Goal: Task Accomplishment & Management: Use online tool/utility

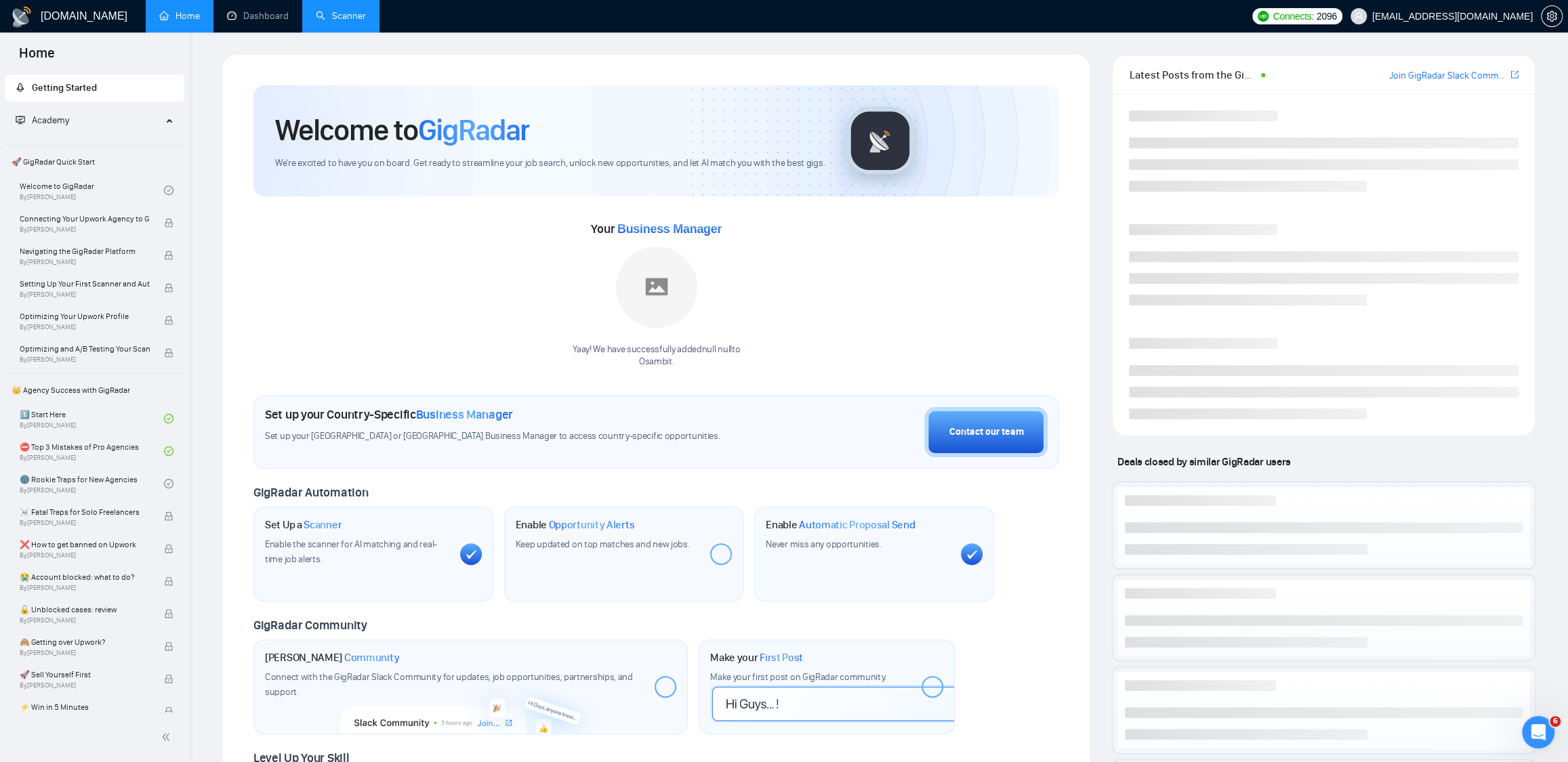
click at [329, 15] on link "Scanner" at bounding box center [341, 16] width 50 height 11
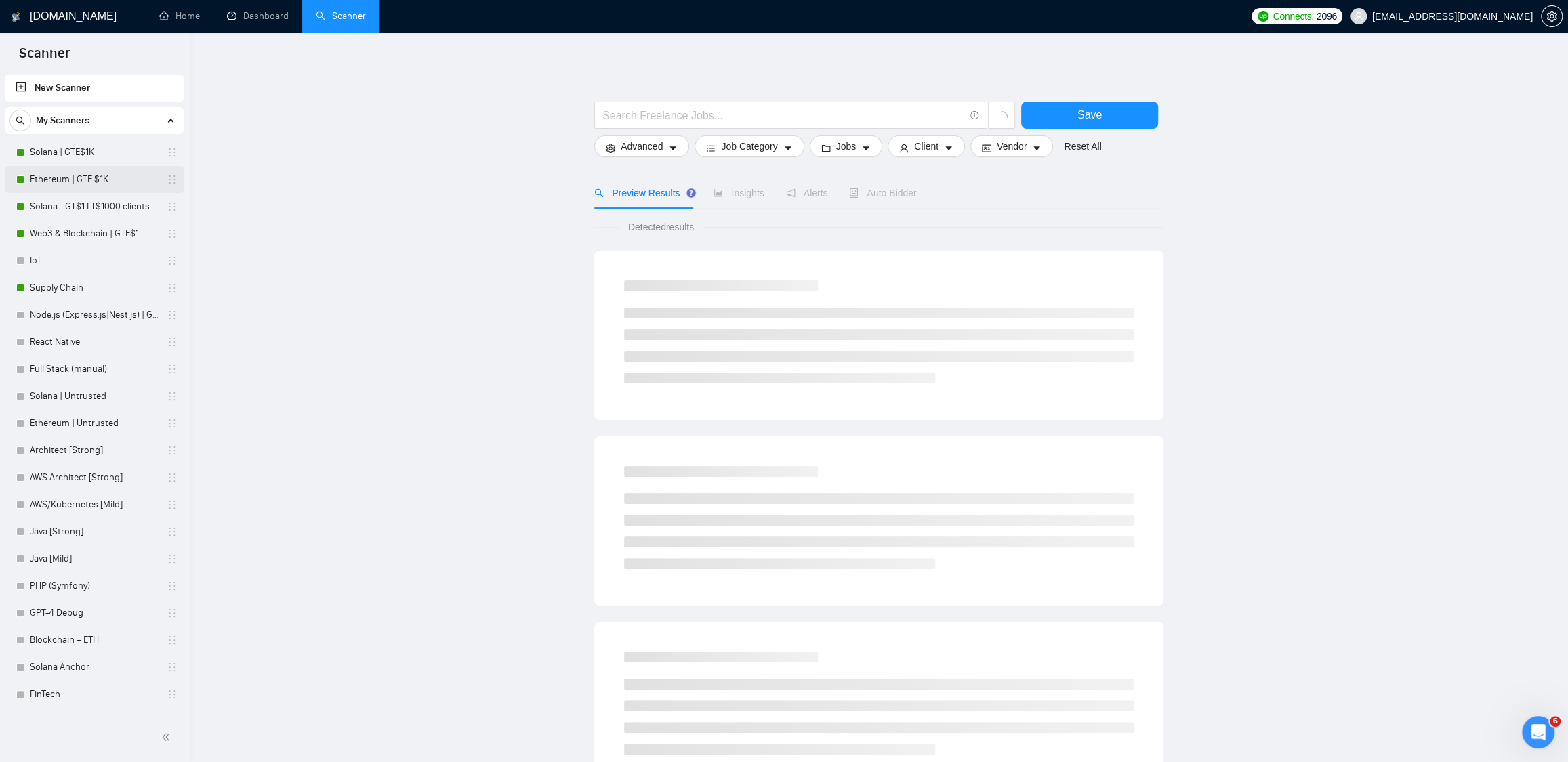
click at [82, 182] on link "Ethereum | GTE $1K" at bounding box center [94, 180] width 129 height 27
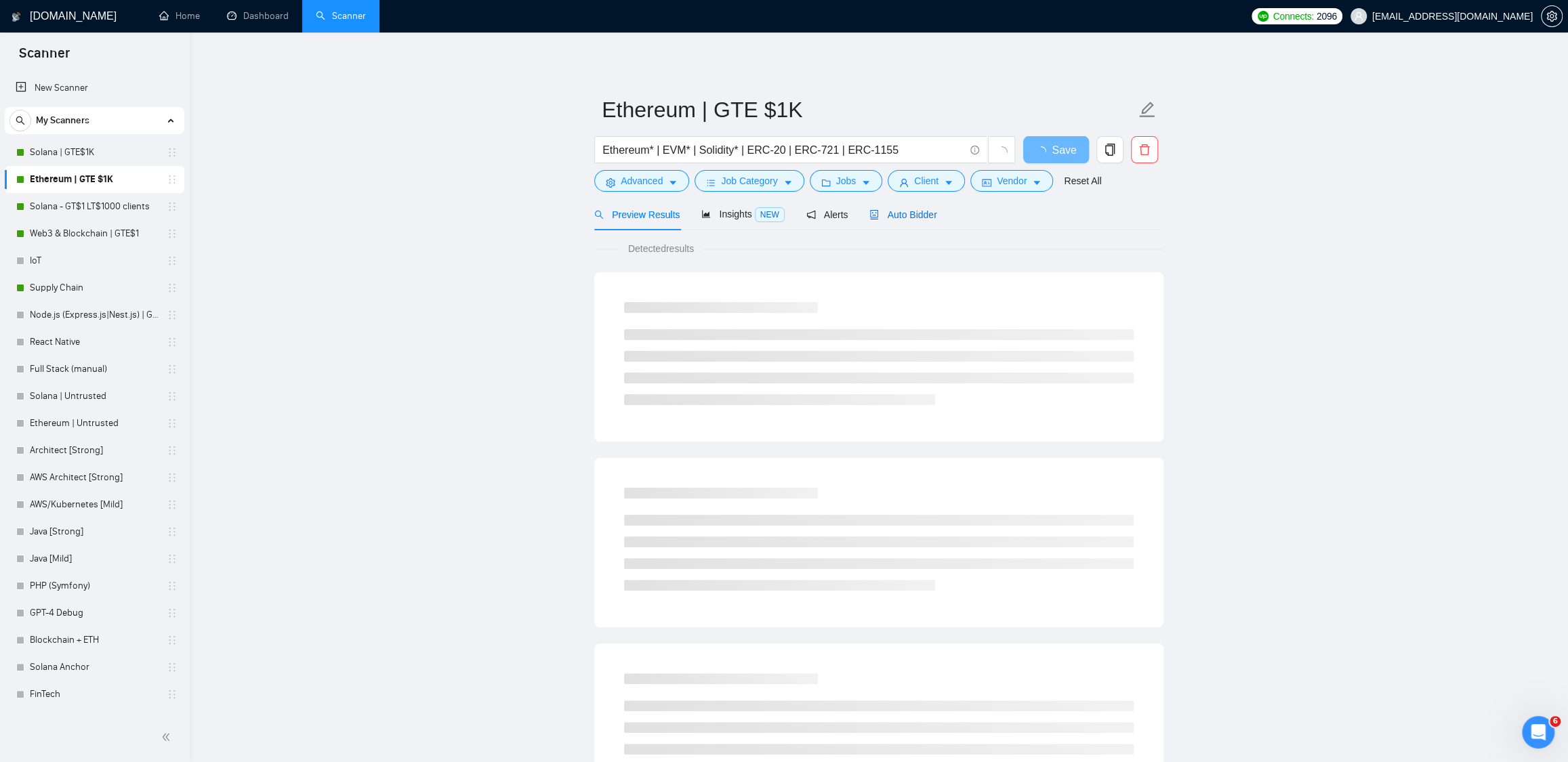
click at [905, 215] on span "Auto Bidder" at bounding box center [903, 215] width 67 height 11
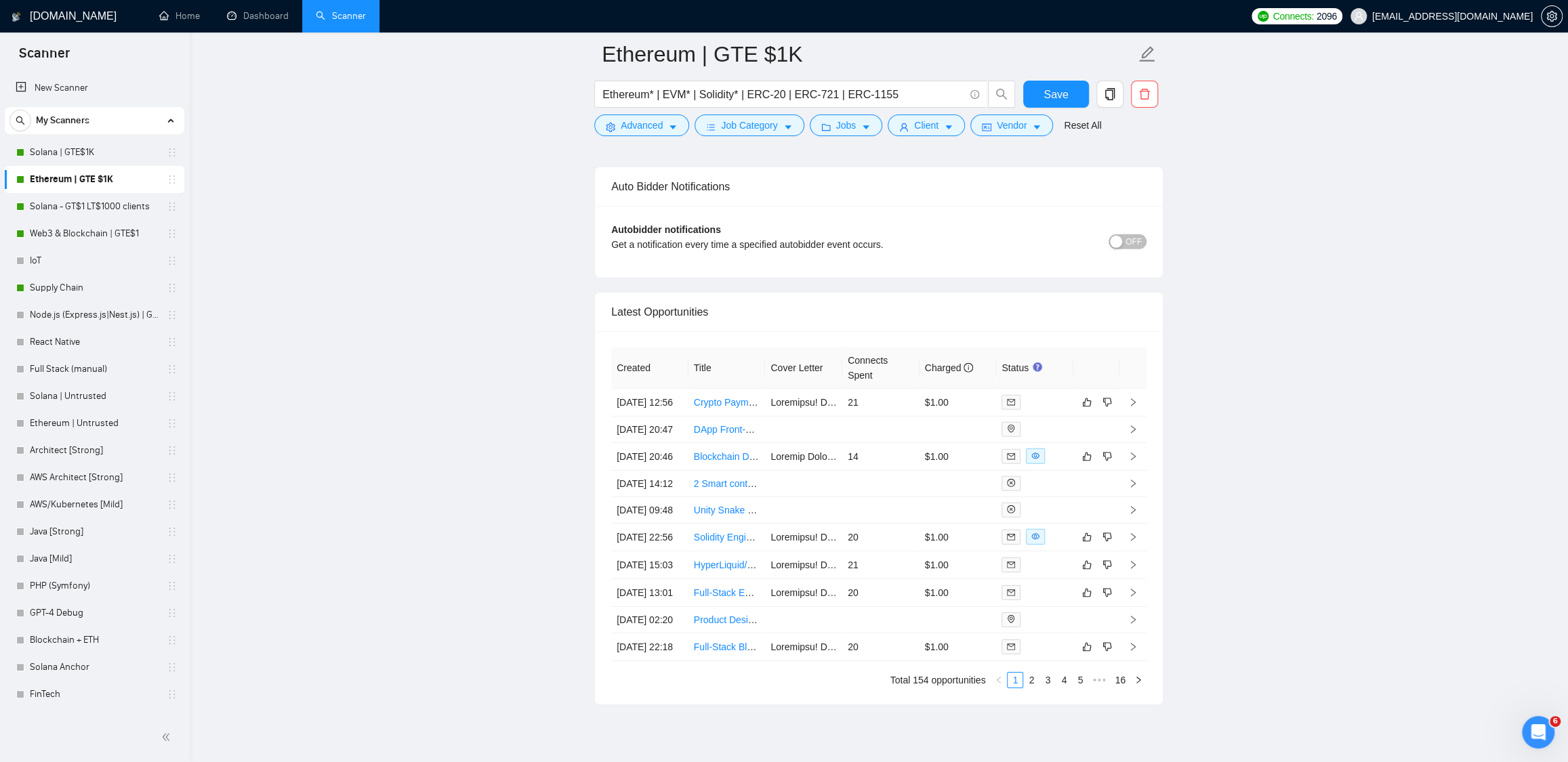
scroll to position [3248, 0]
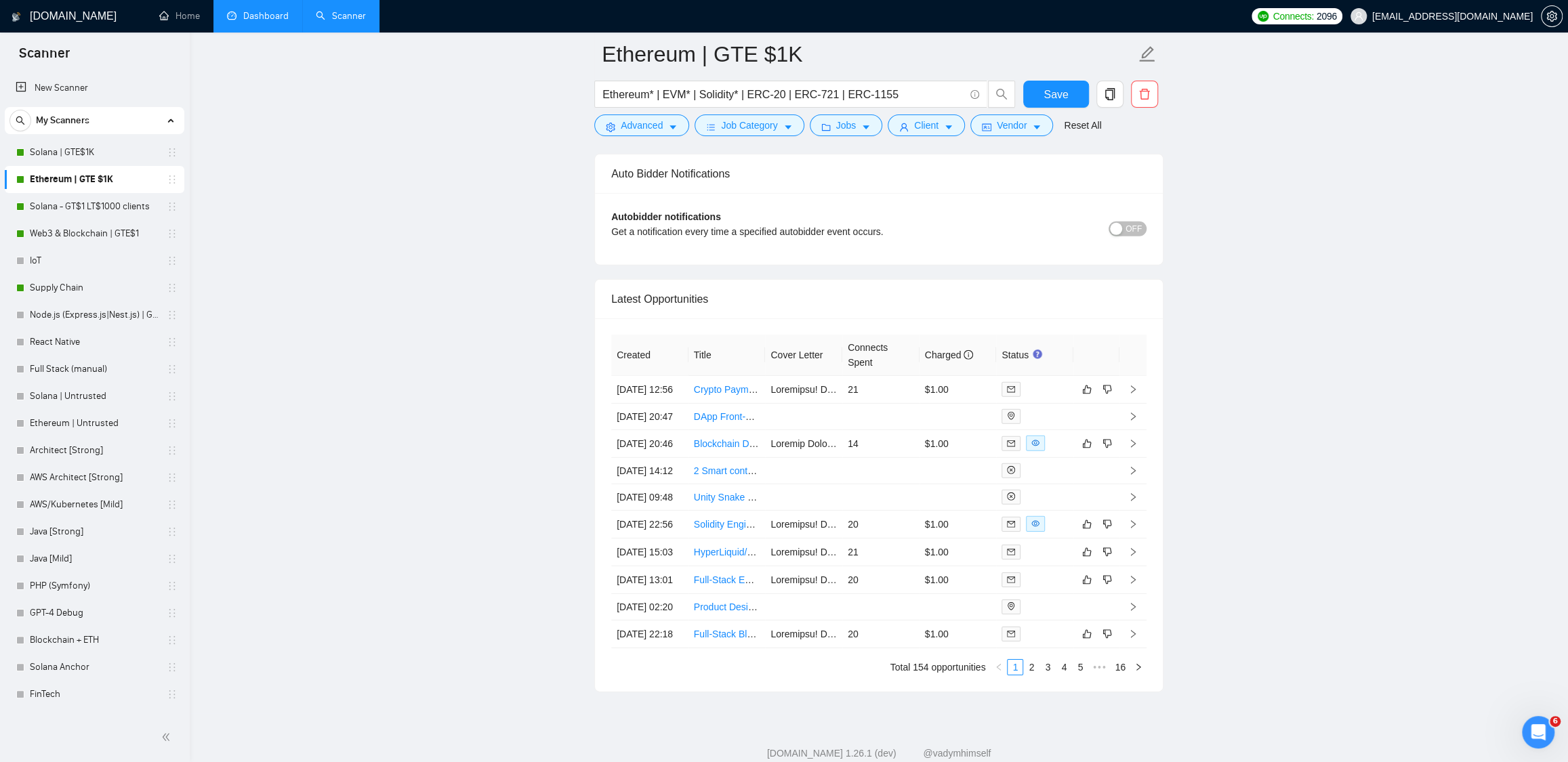
click at [258, 22] on link "Dashboard" at bounding box center [258, 16] width 62 height 11
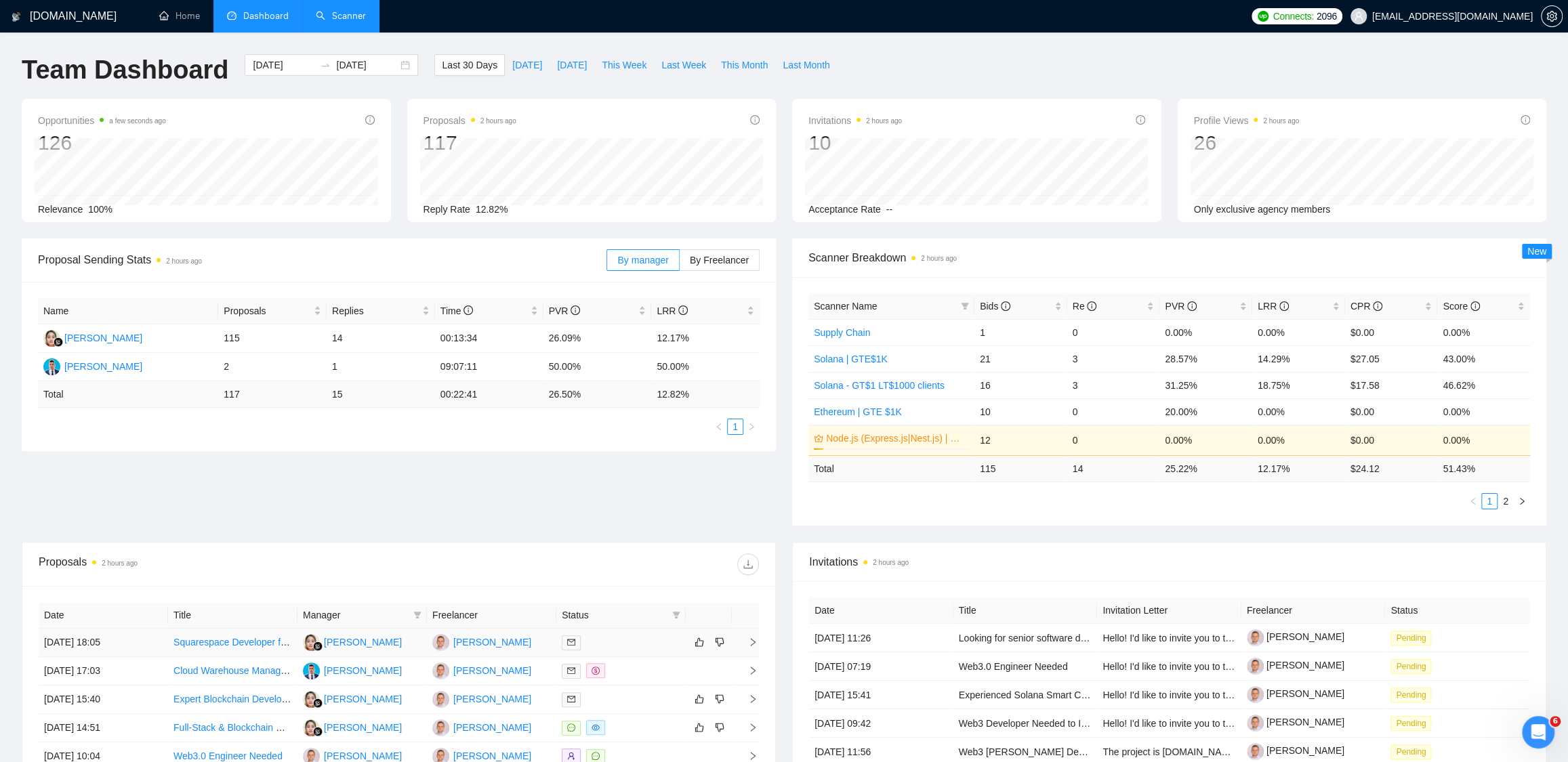
click at [262, 647] on link "Squarespace Developer for Code Optimisation, UX & SEO Improvements" at bounding box center [328, 642] width 309 height 11
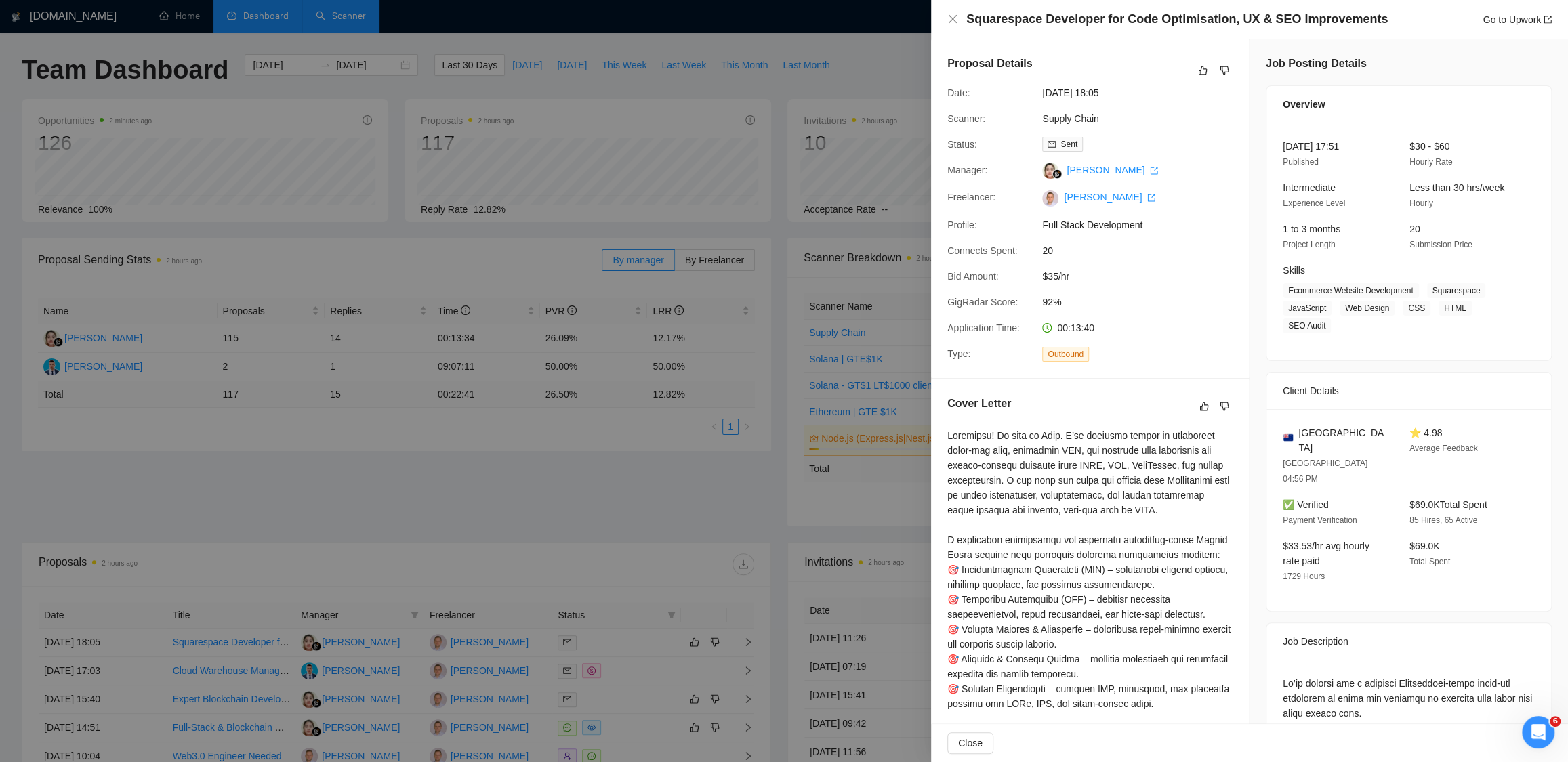
click at [761, 217] on div at bounding box center [784, 381] width 1568 height 762
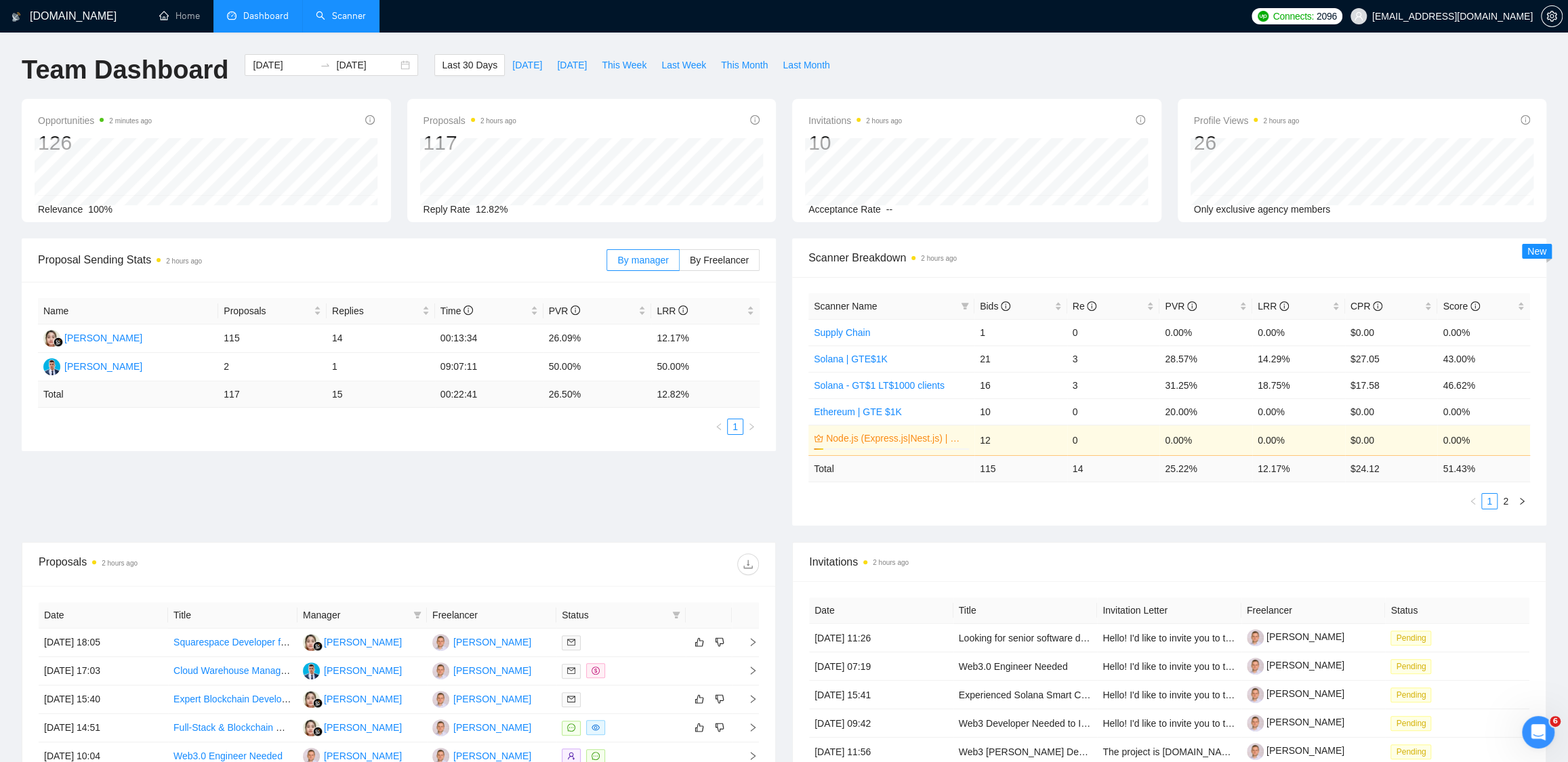
click at [348, 18] on link "Scanner" at bounding box center [341, 16] width 50 height 11
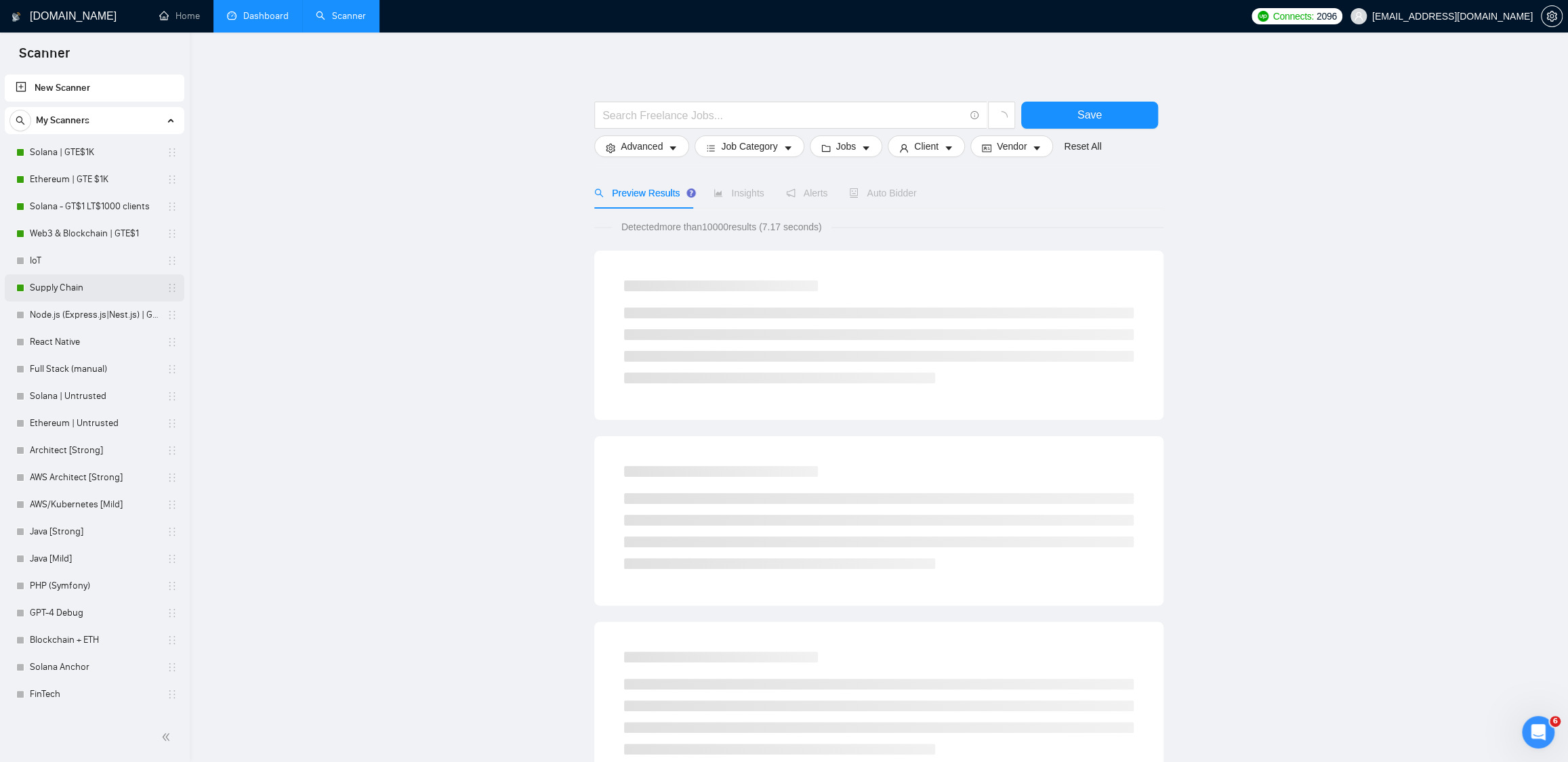
click at [46, 291] on link "Supply Chain" at bounding box center [94, 288] width 129 height 27
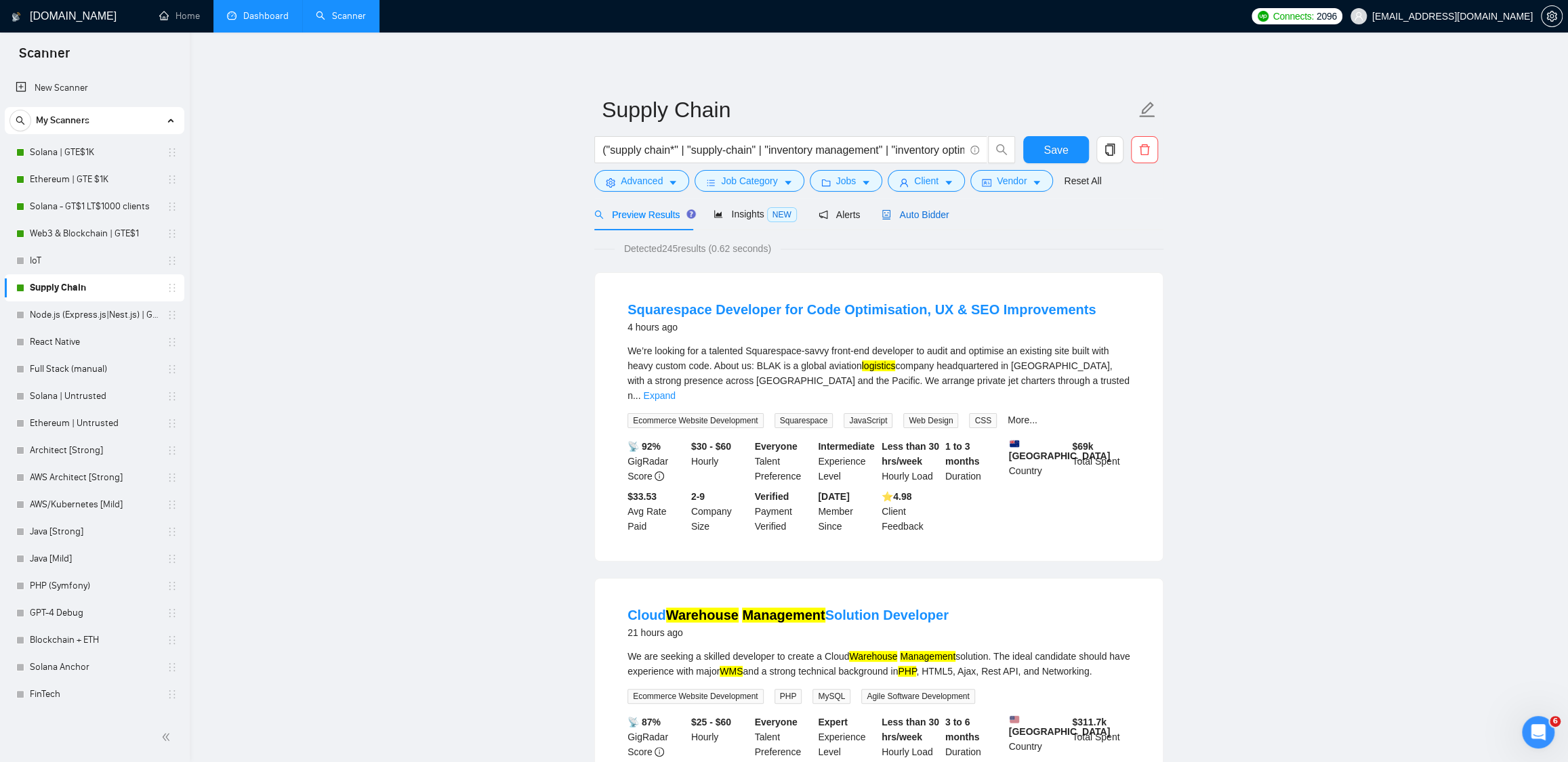
click at [929, 213] on span "Auto Bidder" at bounding box center [915, 215] width 67 height 11
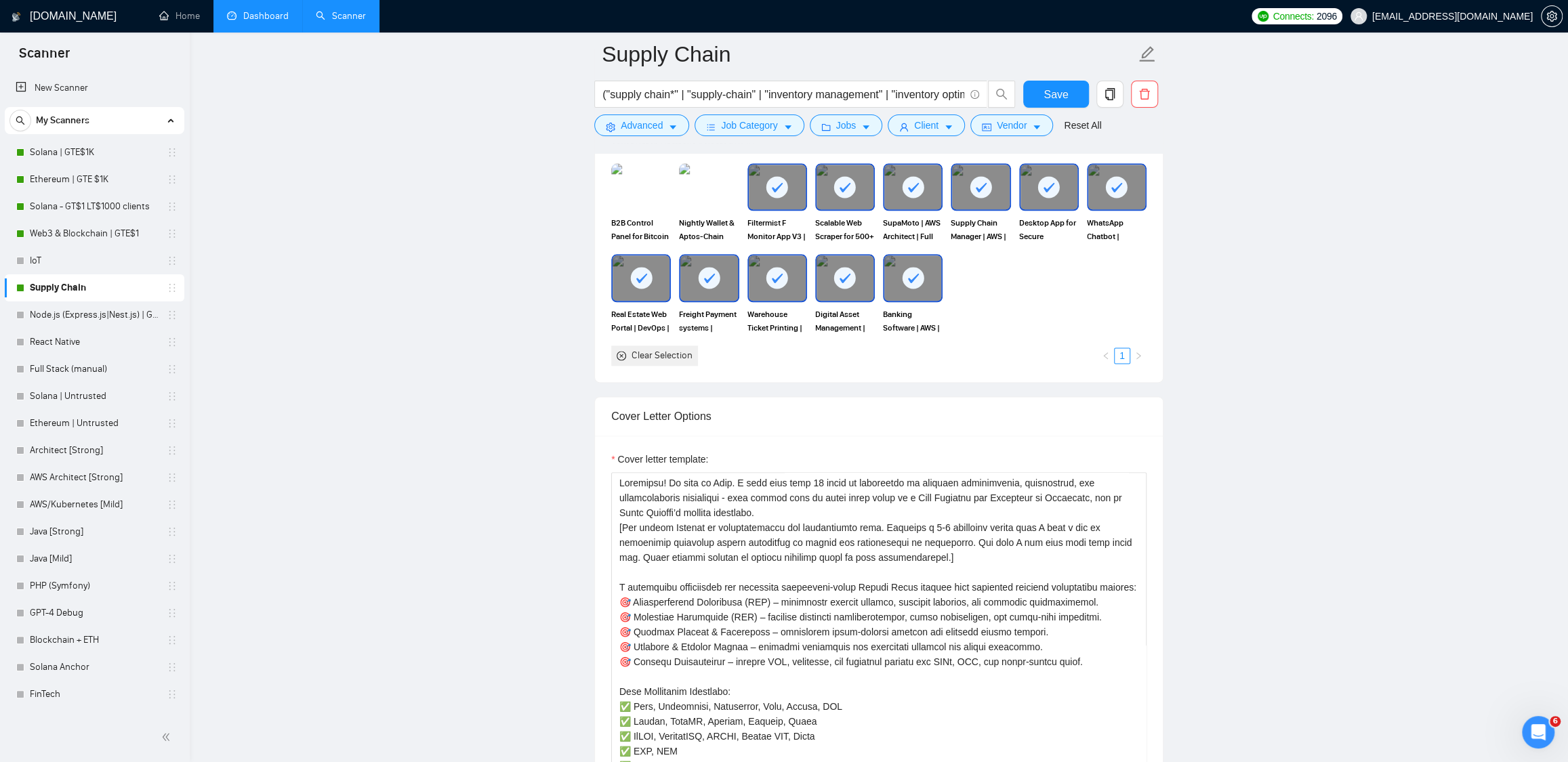
scroll to position [1293, 0]
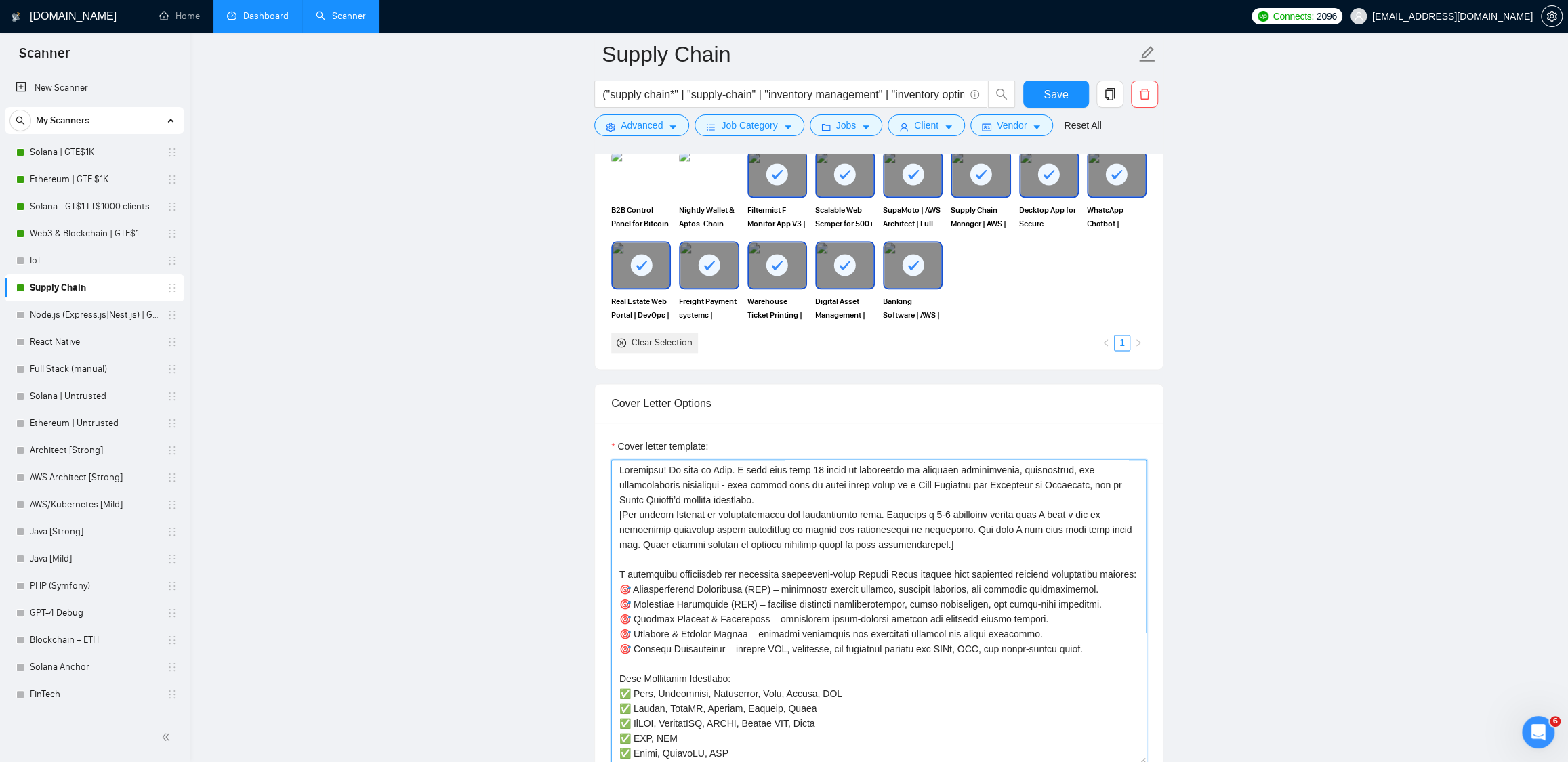
click at [622, 474] on textarea "Cover letter template:" at bounding box center [879, 611] width 535 height 305
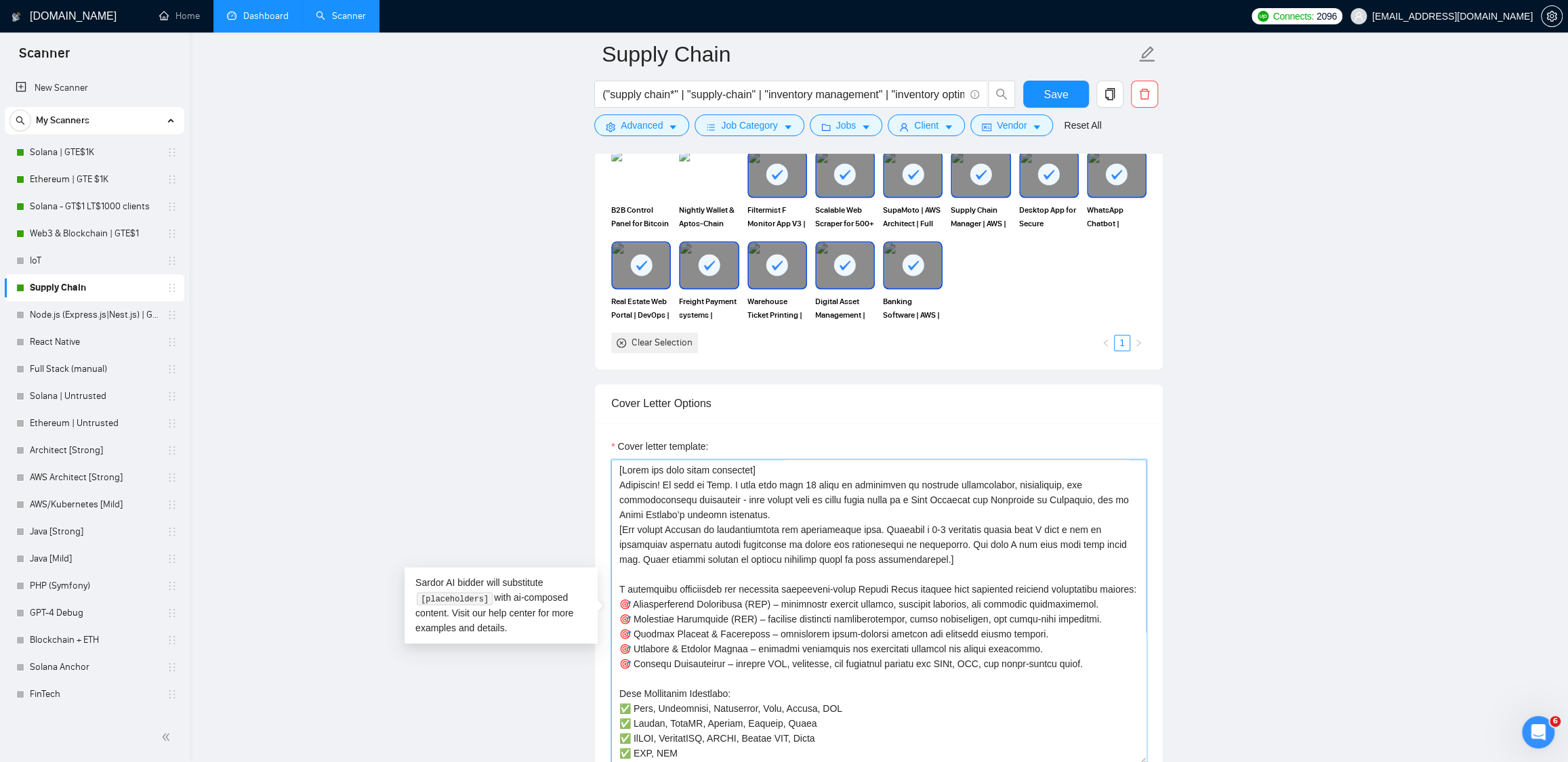
drag, startPoint x: 761, startPoint y: 473, endPoint x: 819, endPoint y: 485, distance: 59.2
click at [772, 471] on textarea "Cover letter template:" at bounding box center [879, 611] width 535 height 305
click at [828, 515] on textarea "Cover letter template:" at bounding box center [879, 611] width 535 height 305
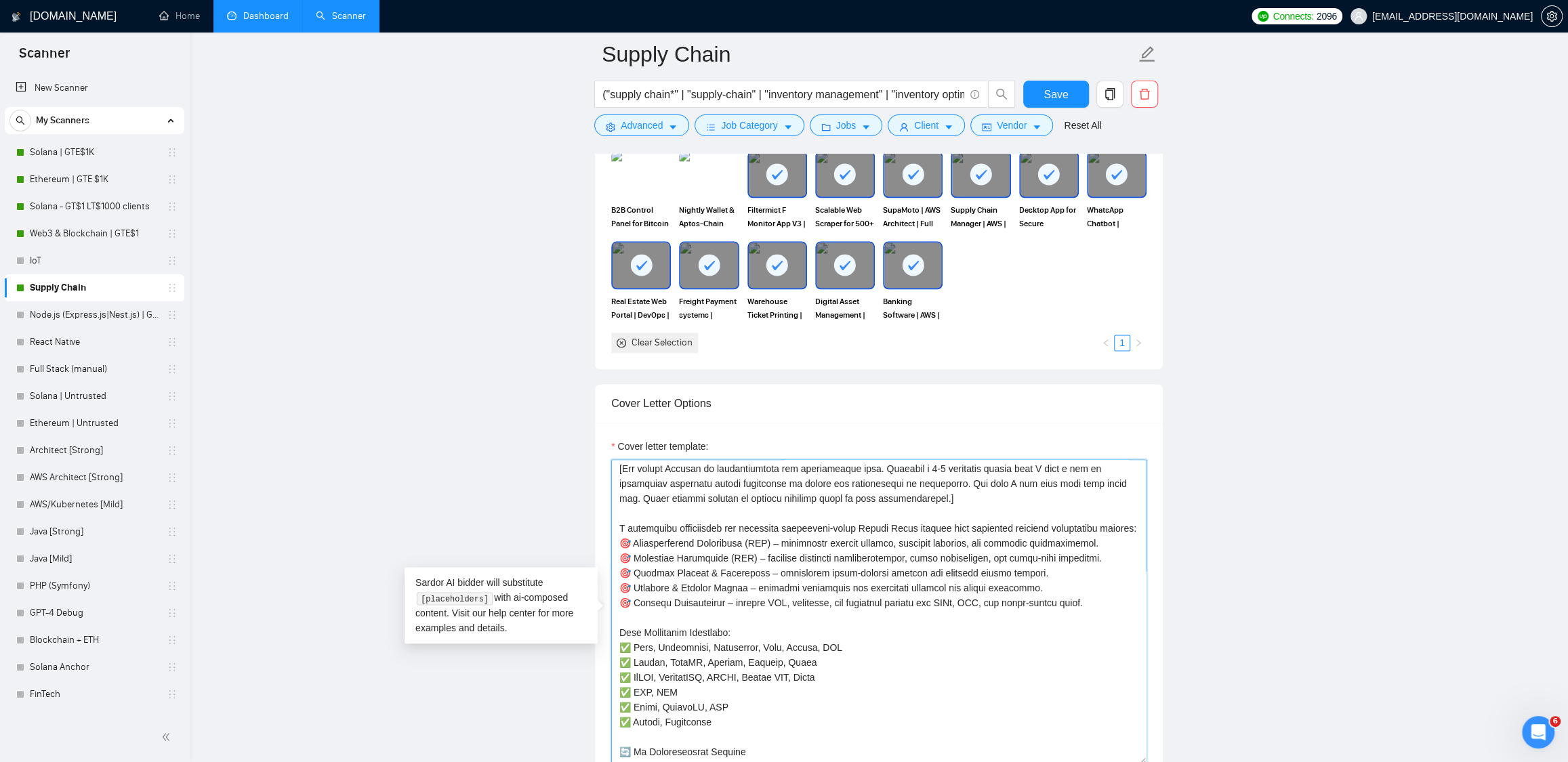
scroll to position [98, 0]
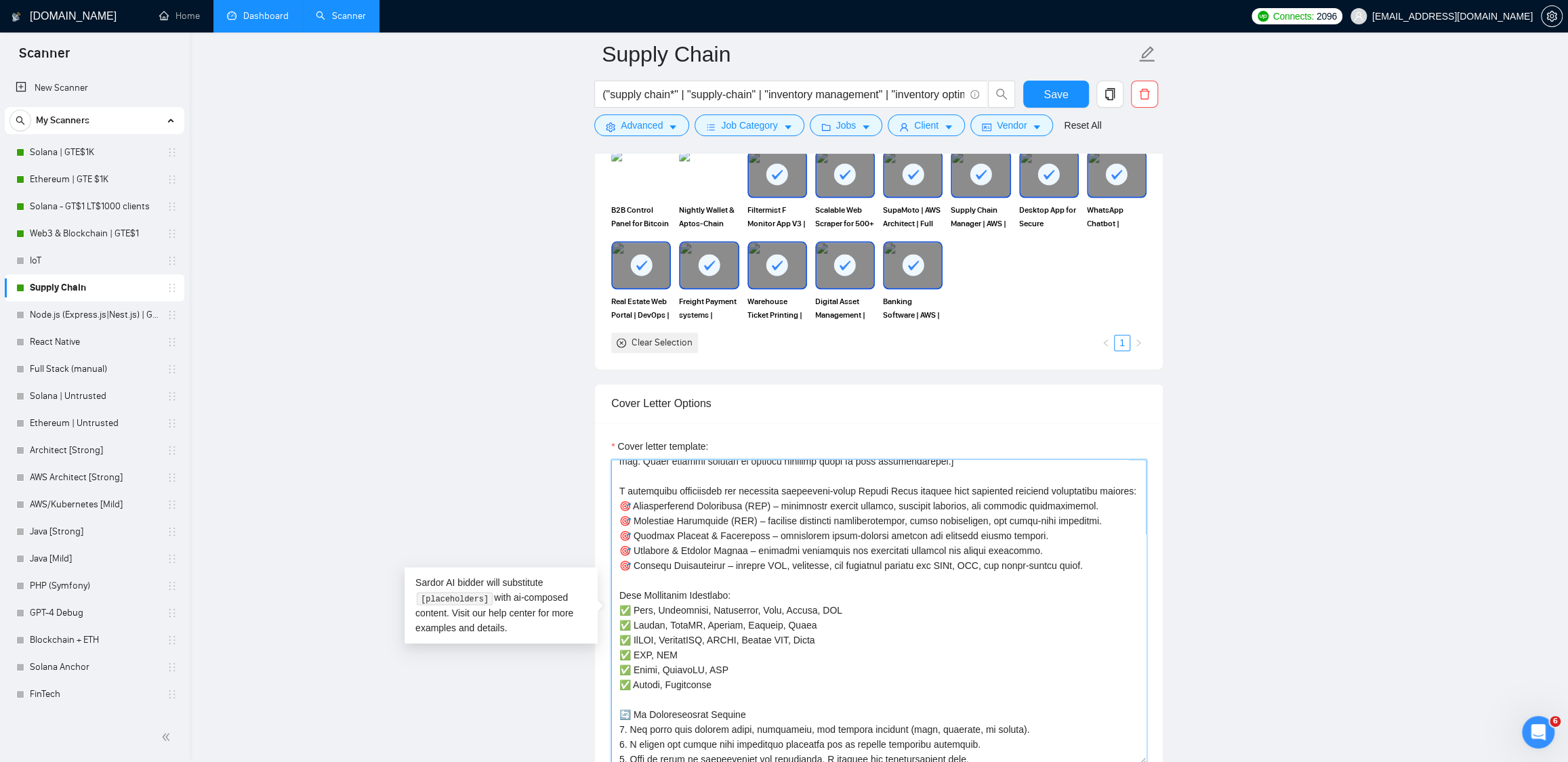
type textarea "[Leave the text below untouched: Greetings! My name is Vlad. I have more than 1…"
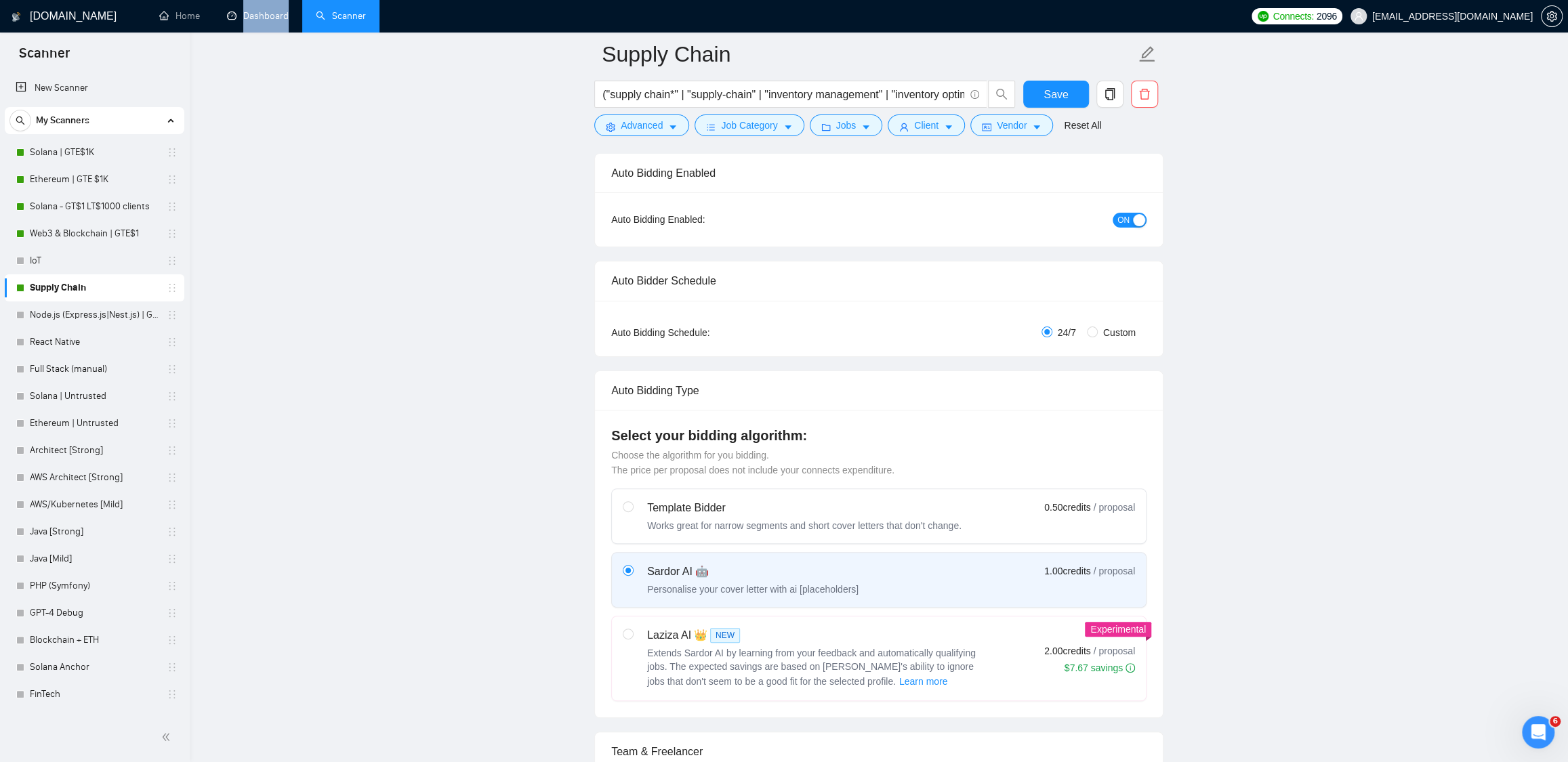
scroll to position [0, 0]
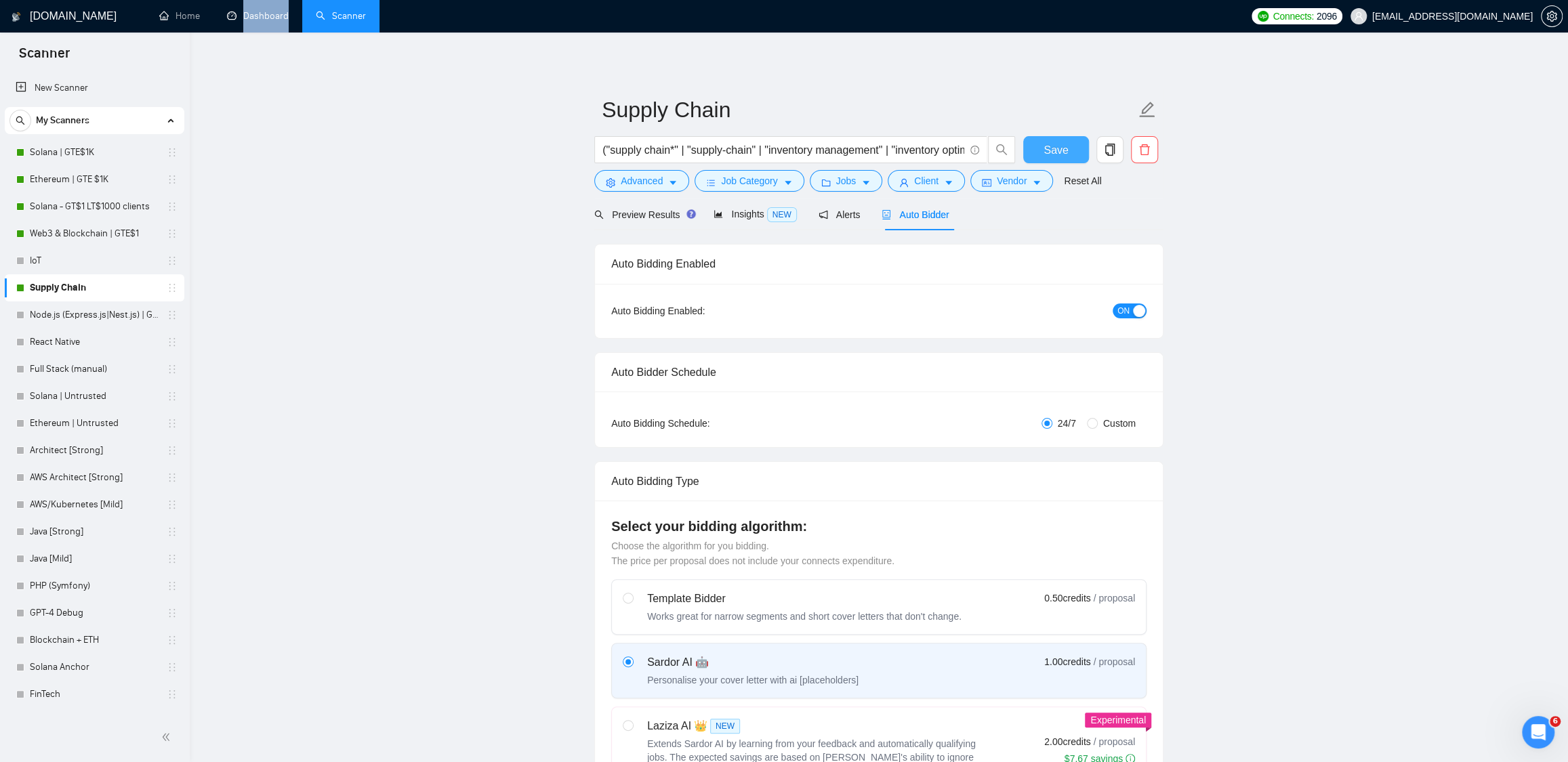
click at [1034, 148] on button "Save" at bounding box center [1056, 150] width 66 height 27
click at [661, 180] on span "Advanced" at bounding box center [642, 181] width 42 height 15
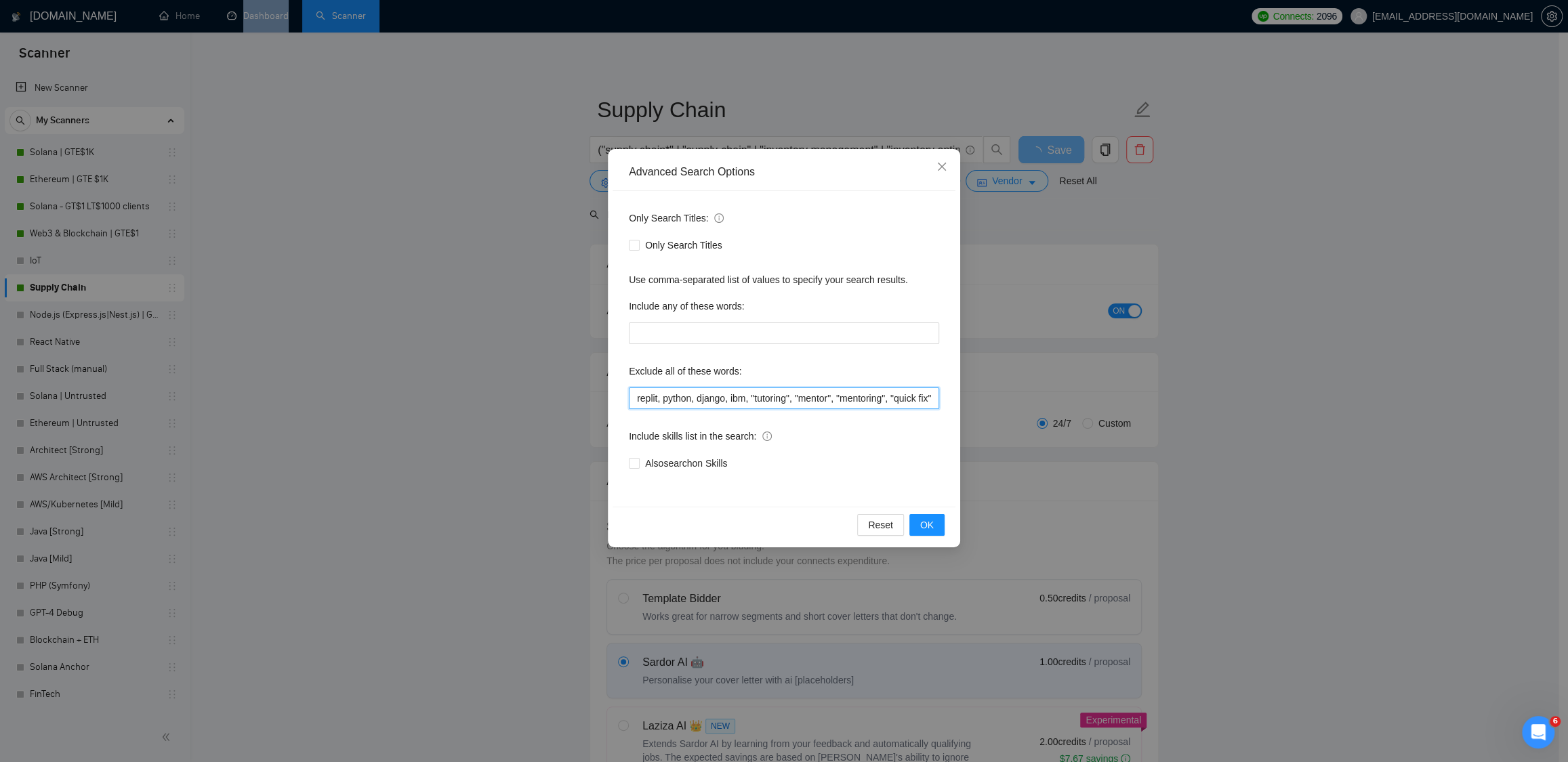
click at [638, 398] on input "replit, python, django, ibm, "tutoring", "mentor", "mentoring", "quick fix", "s…" at bounding box center [784, 398] width 310 height 22
paste input "squarespace"
type input "squarespace*, replit, python, django, ibm, "tutoring", "mentor", "mentoring", "…"
click at [926, 519] on span "OK" at bounding box center [927, 525] width 13 height 15
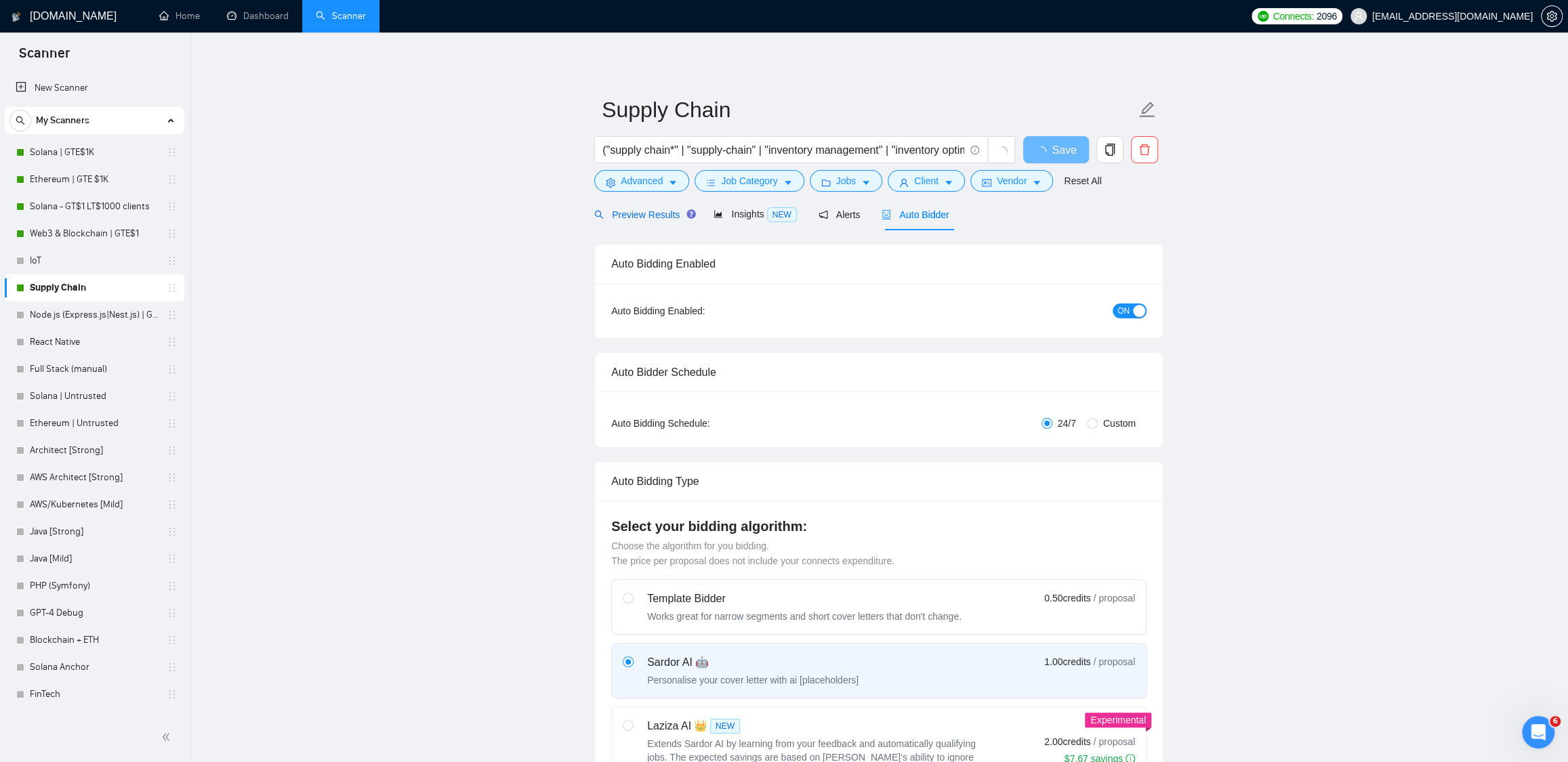
click at [659, 217] on span "Preview Results" at bounding box center [642, 215] width 98 height 11
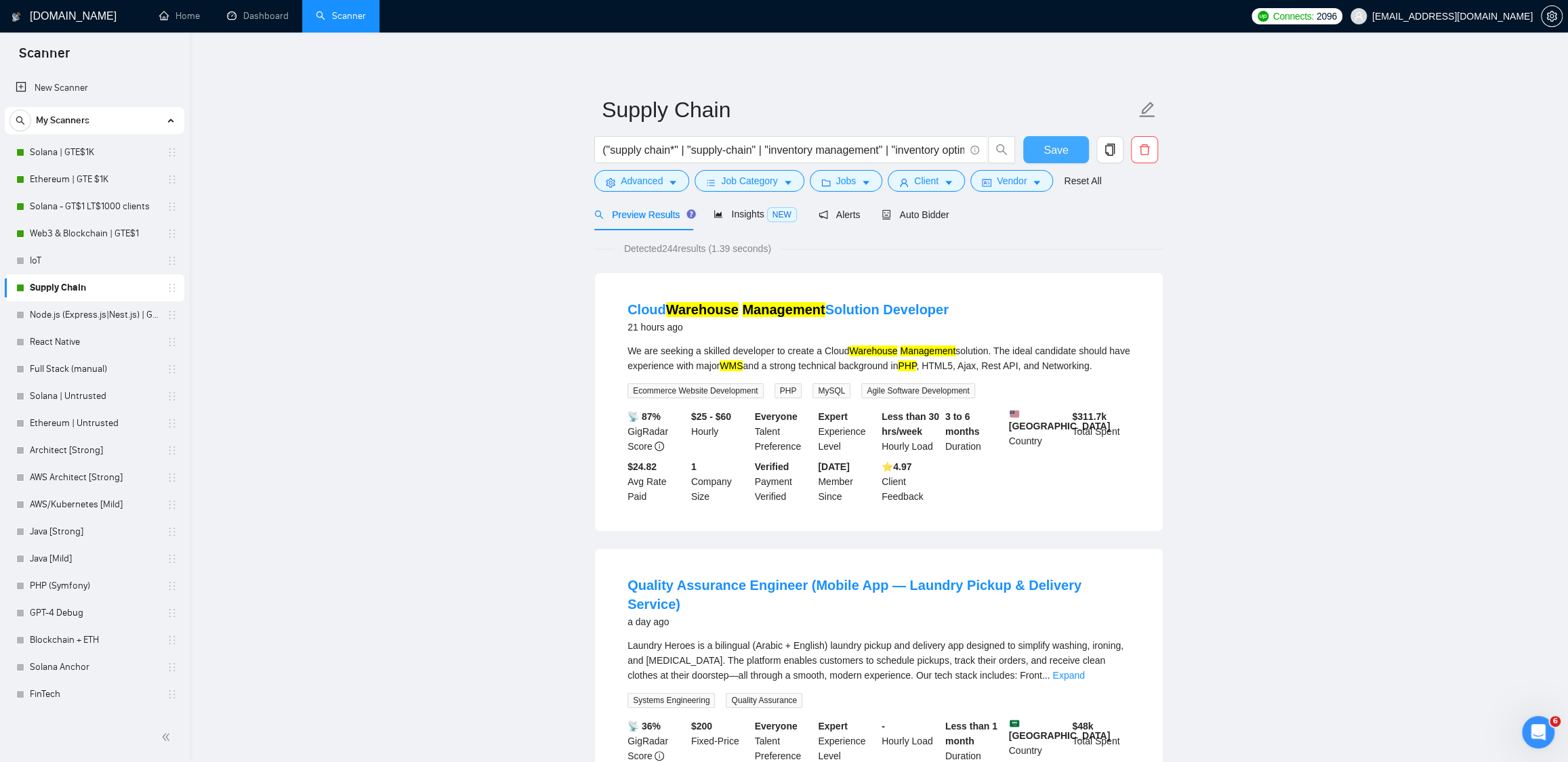
click at [1070, 147] on button "Save" at bounding box center [1056, 150] width 66 height 27
click at [921, 219] on span "Auto Bidder" at bounding box center [915, 215] width 67 height 11
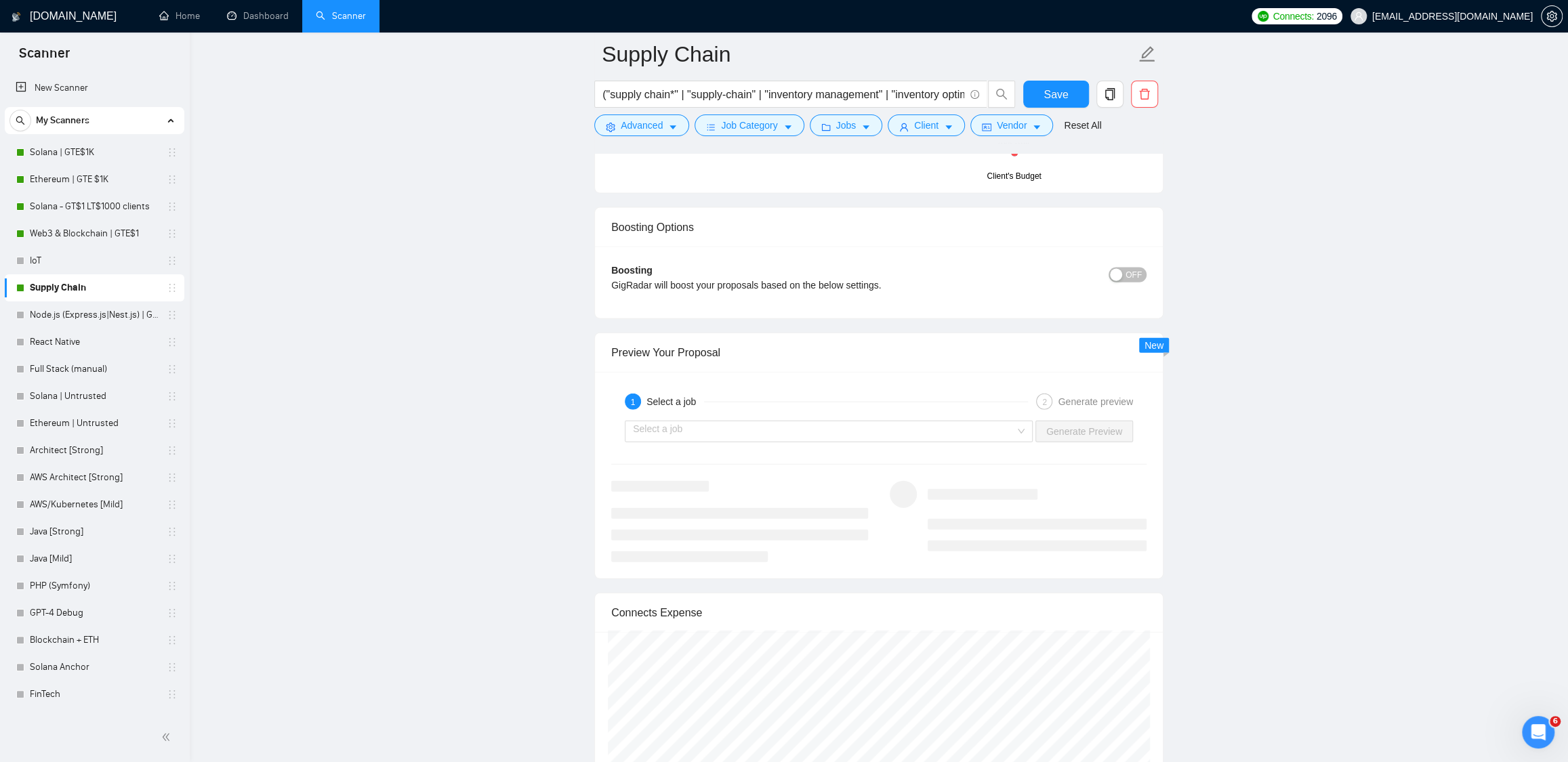
scroll to position [2432, 0]
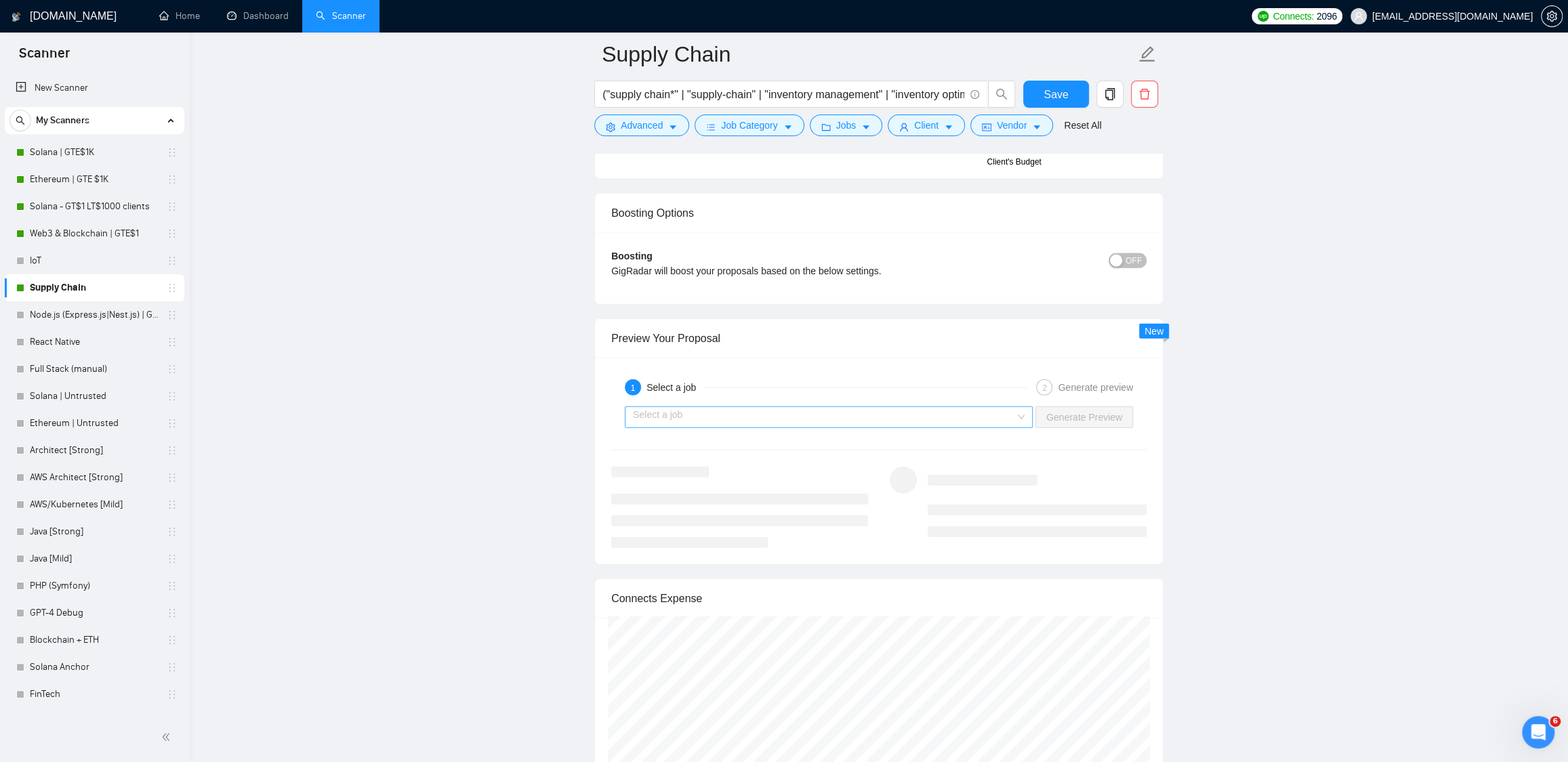
click at [845, 424] on input "search" at bounding box center [823, 416] width 382 height 20
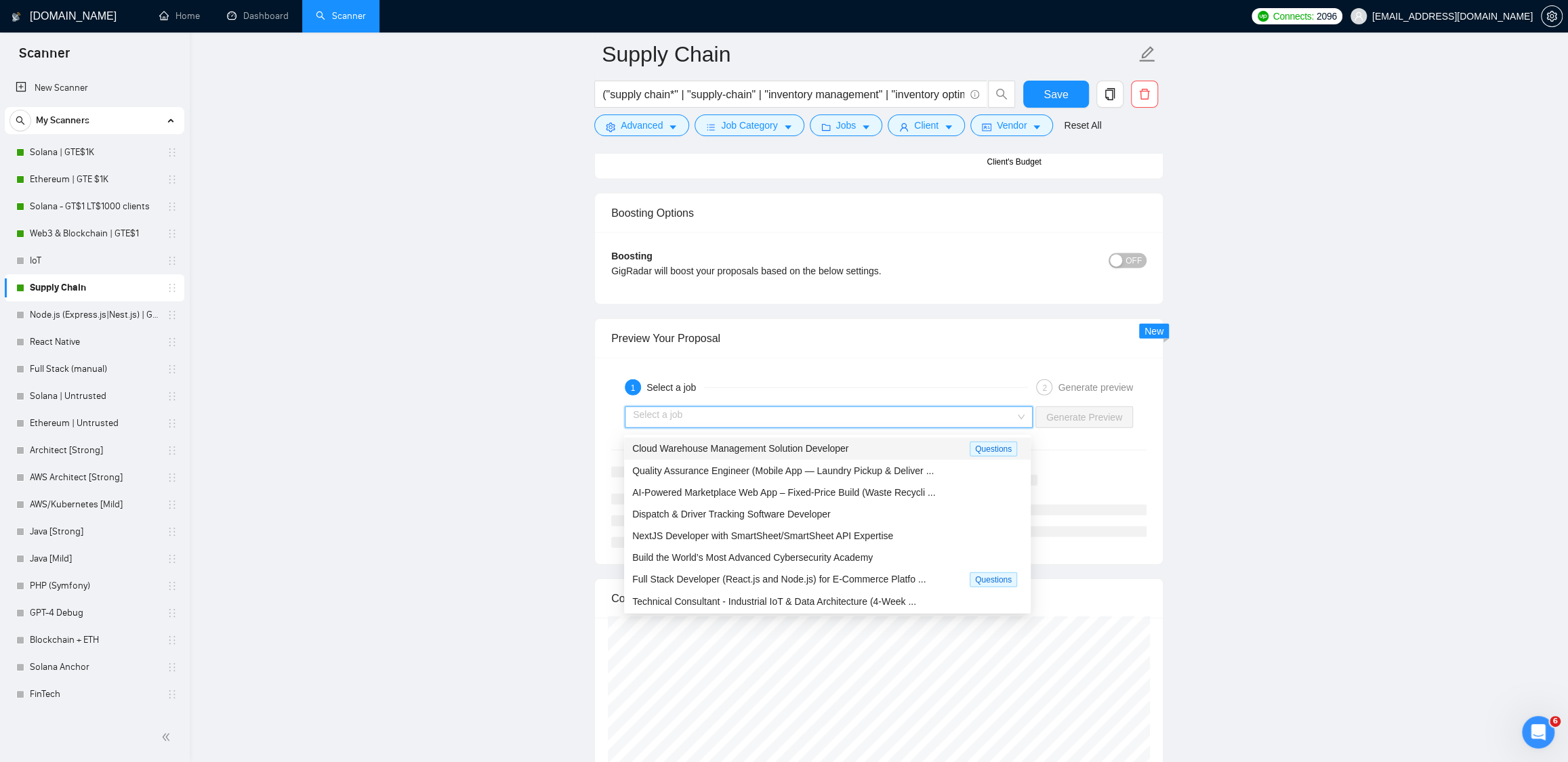
click at [823, 450] on span "Cloud Warehouse Management Solution Developer" at bounding box center [740, 448] width 216 height 11
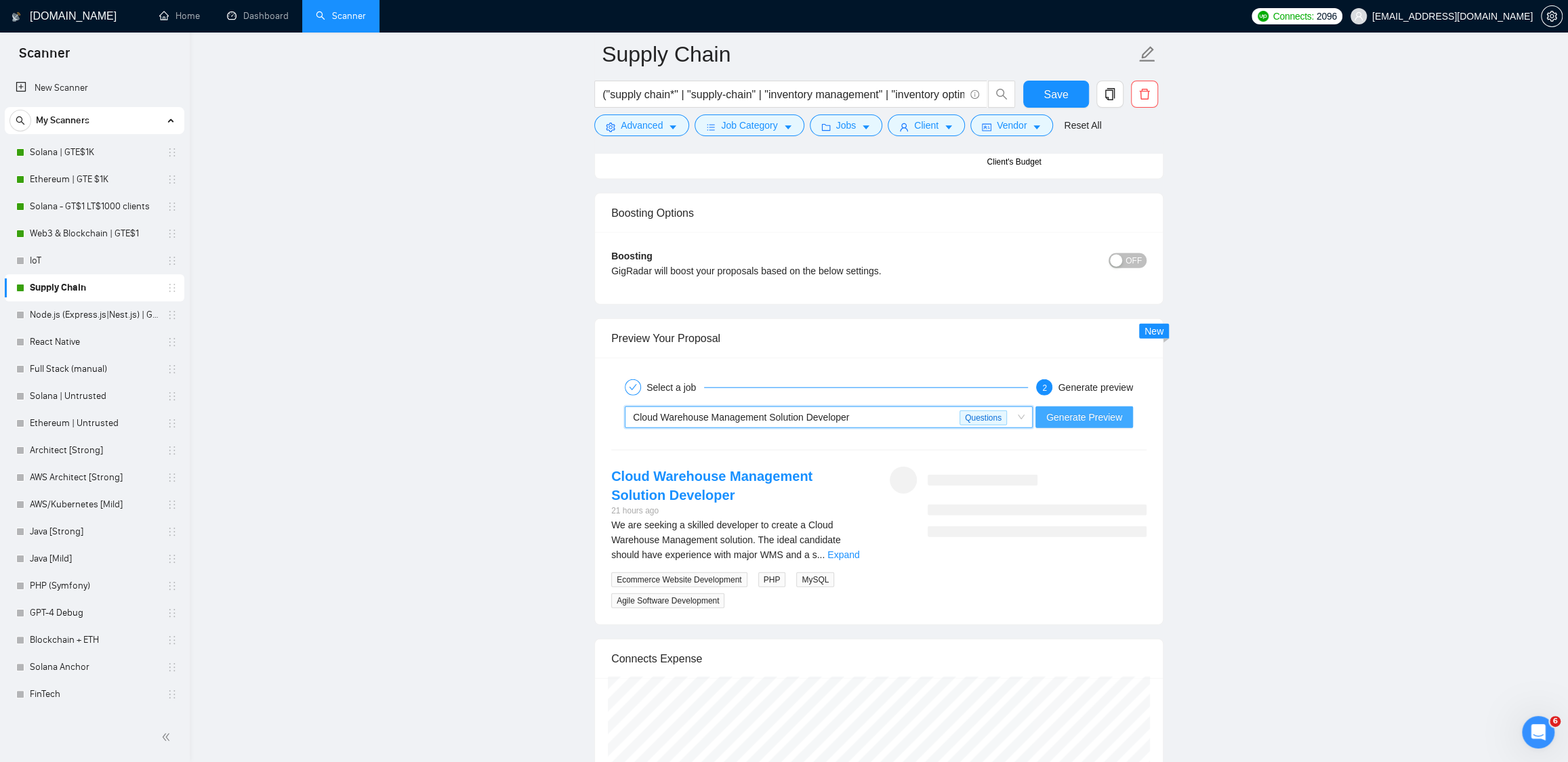
click at [1046, 425] on span "Generate Preview" at bounding box center [1084, 417] width 76 height 15
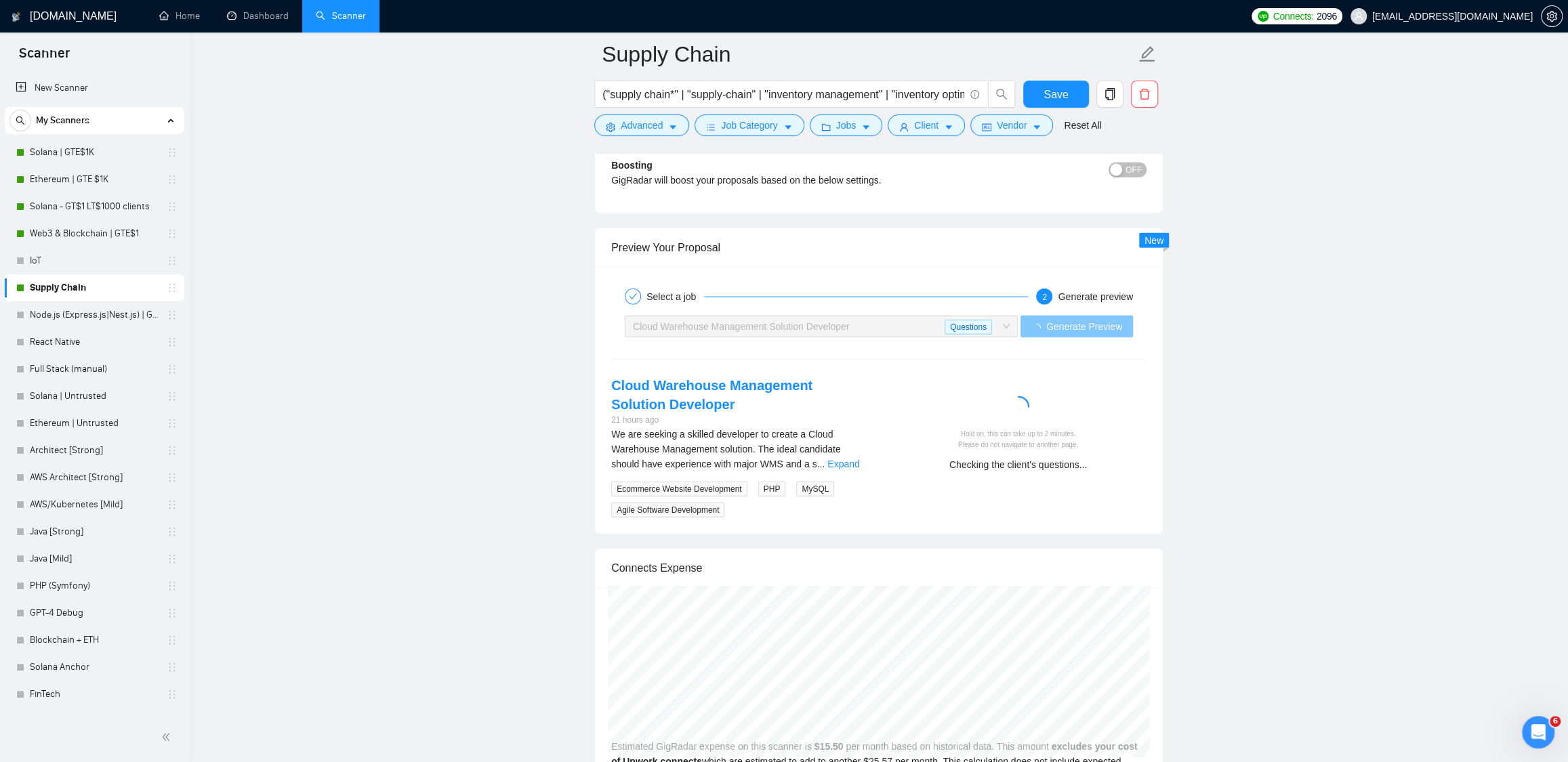
scroll to position [2546, 0]
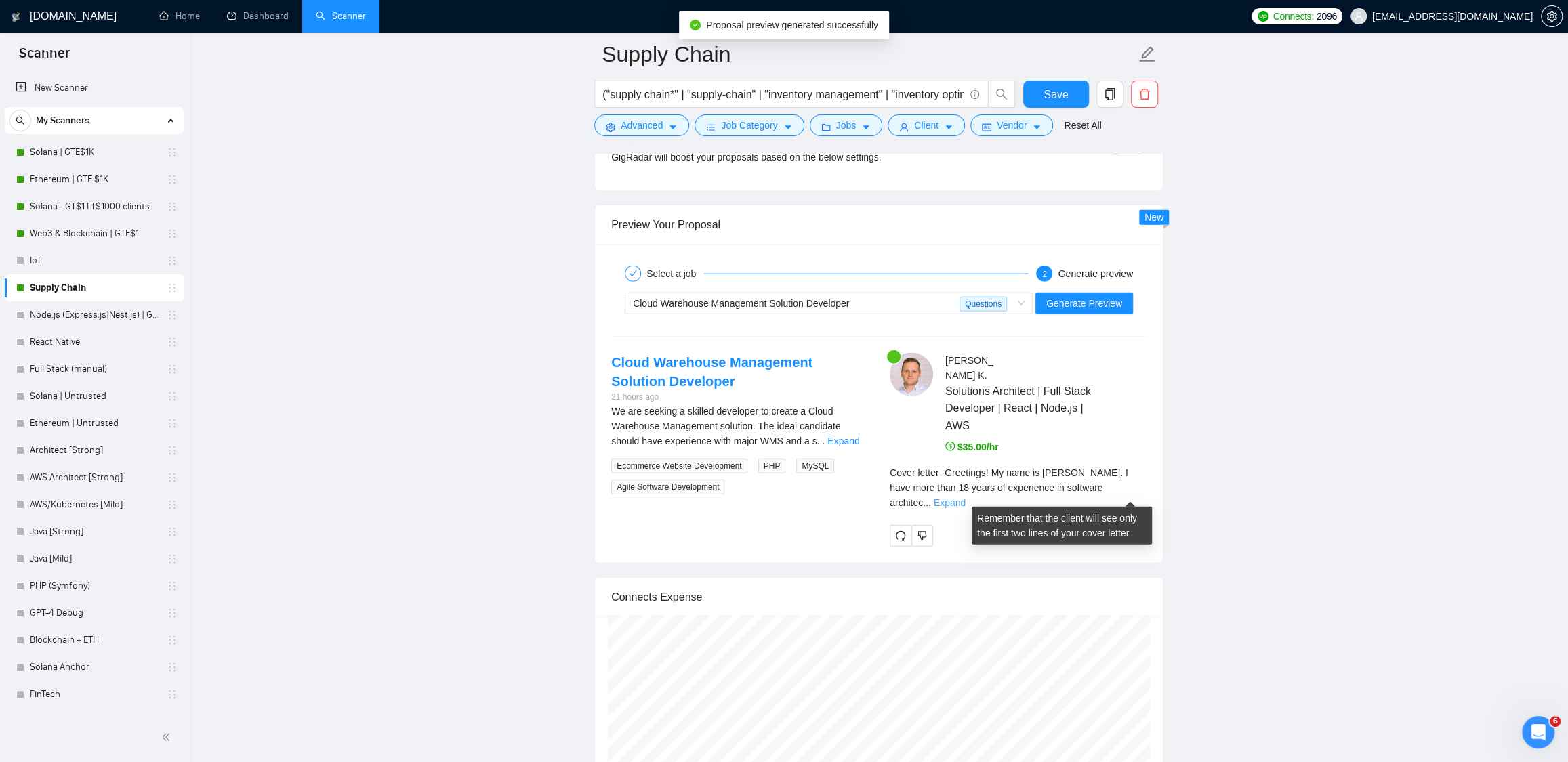
click at [966, 497] on link "Expand" at bounding box center [949, 502] width 32 height 11
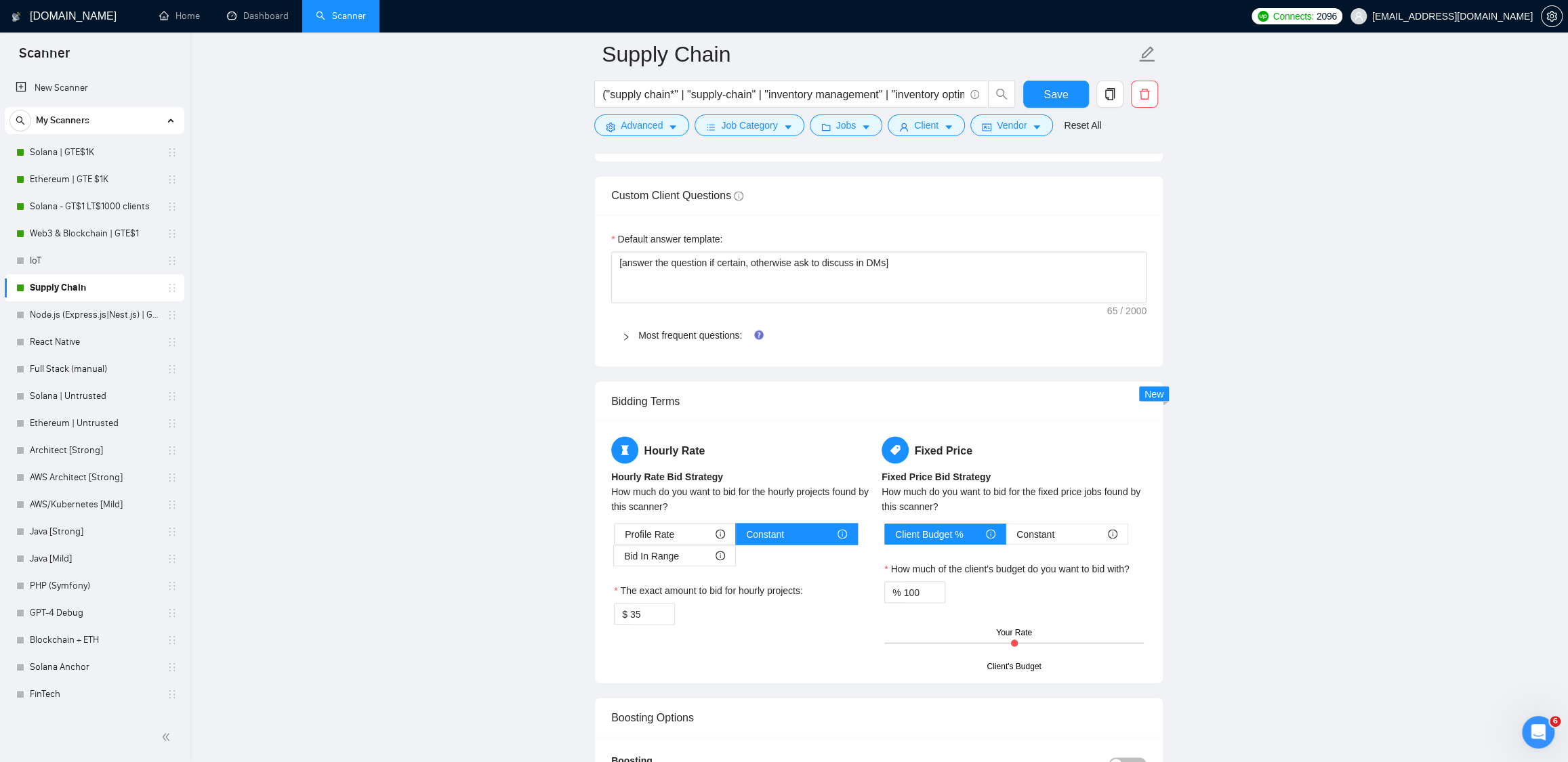
scroll to position [1088, 0]
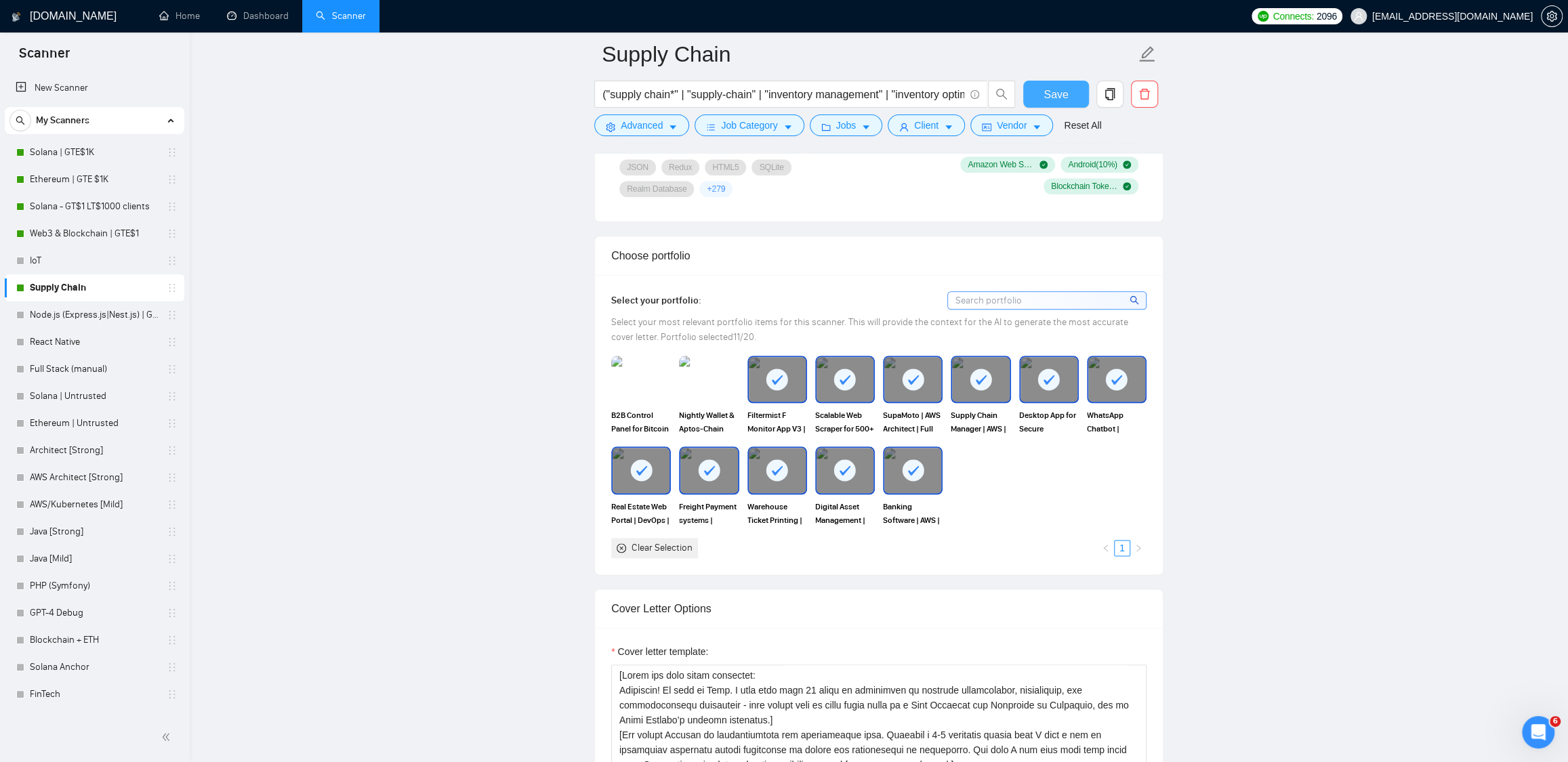
click at [1042, 100] on button "Save" at bounding box center [1056, 94] width 66 height 27
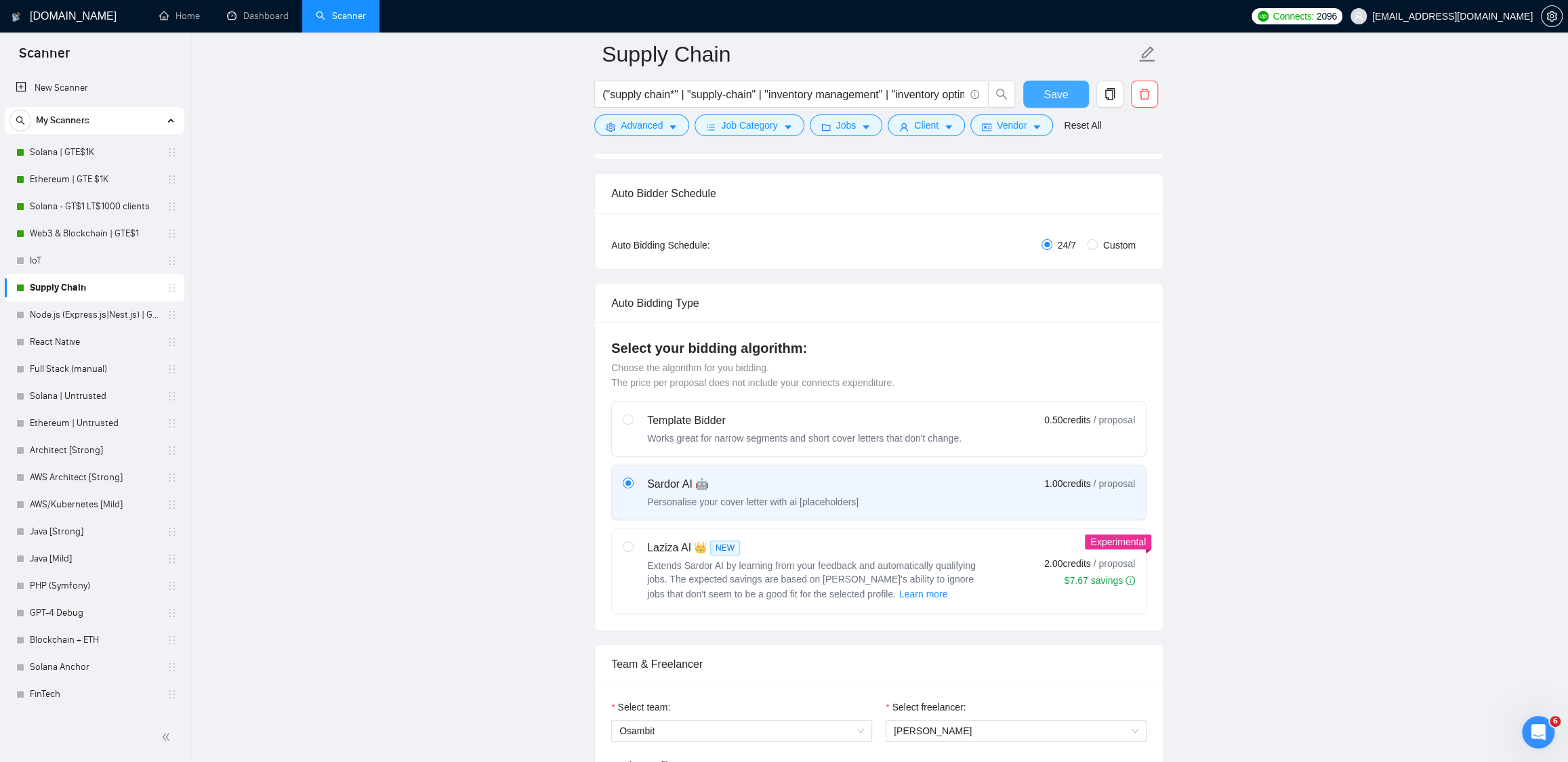
scroll to position [213, 0]
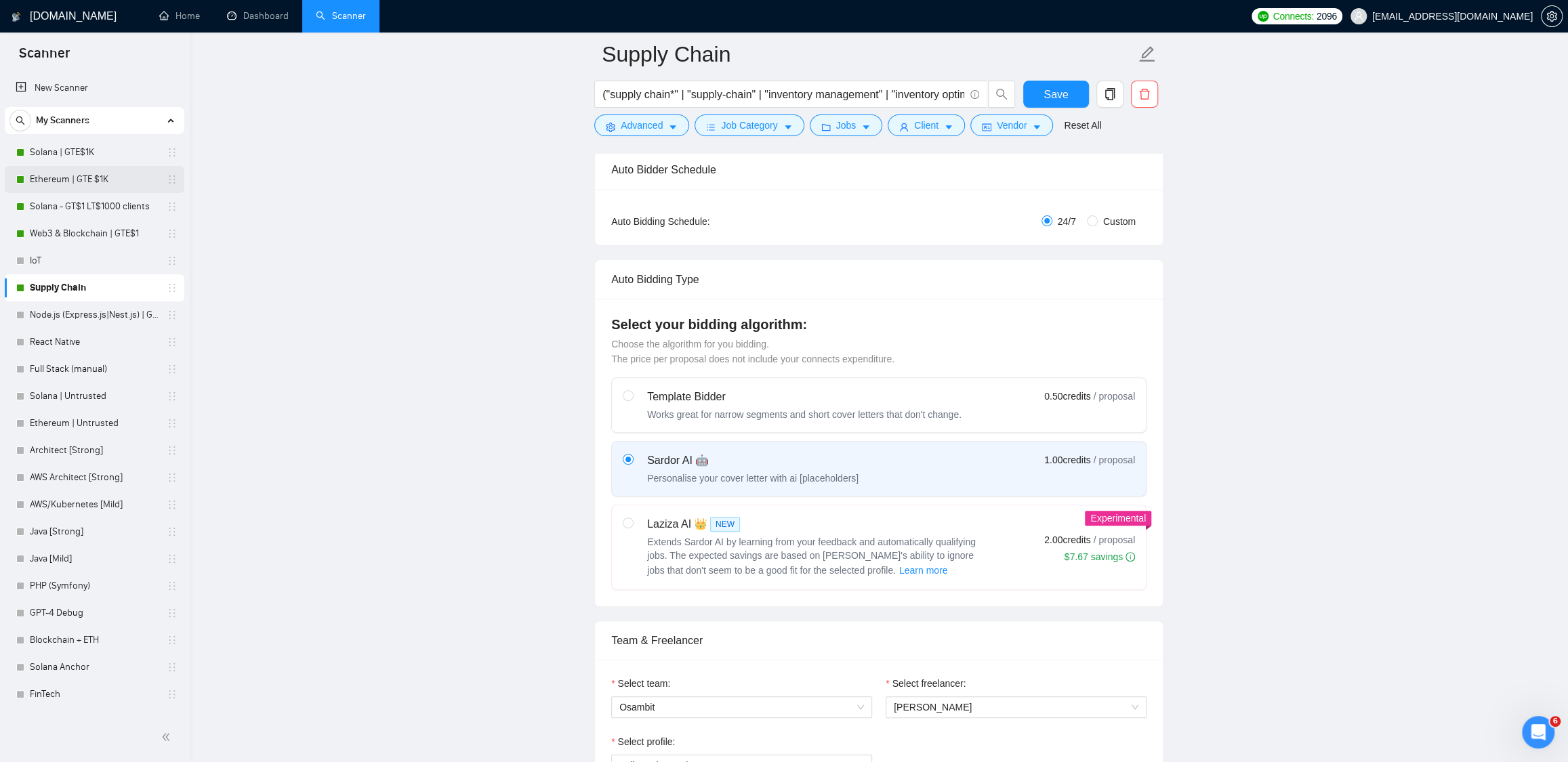
click at [80, 181] on link "Ethereum | GTE $1K" at bounding box center [94, 180] width 129 height 27
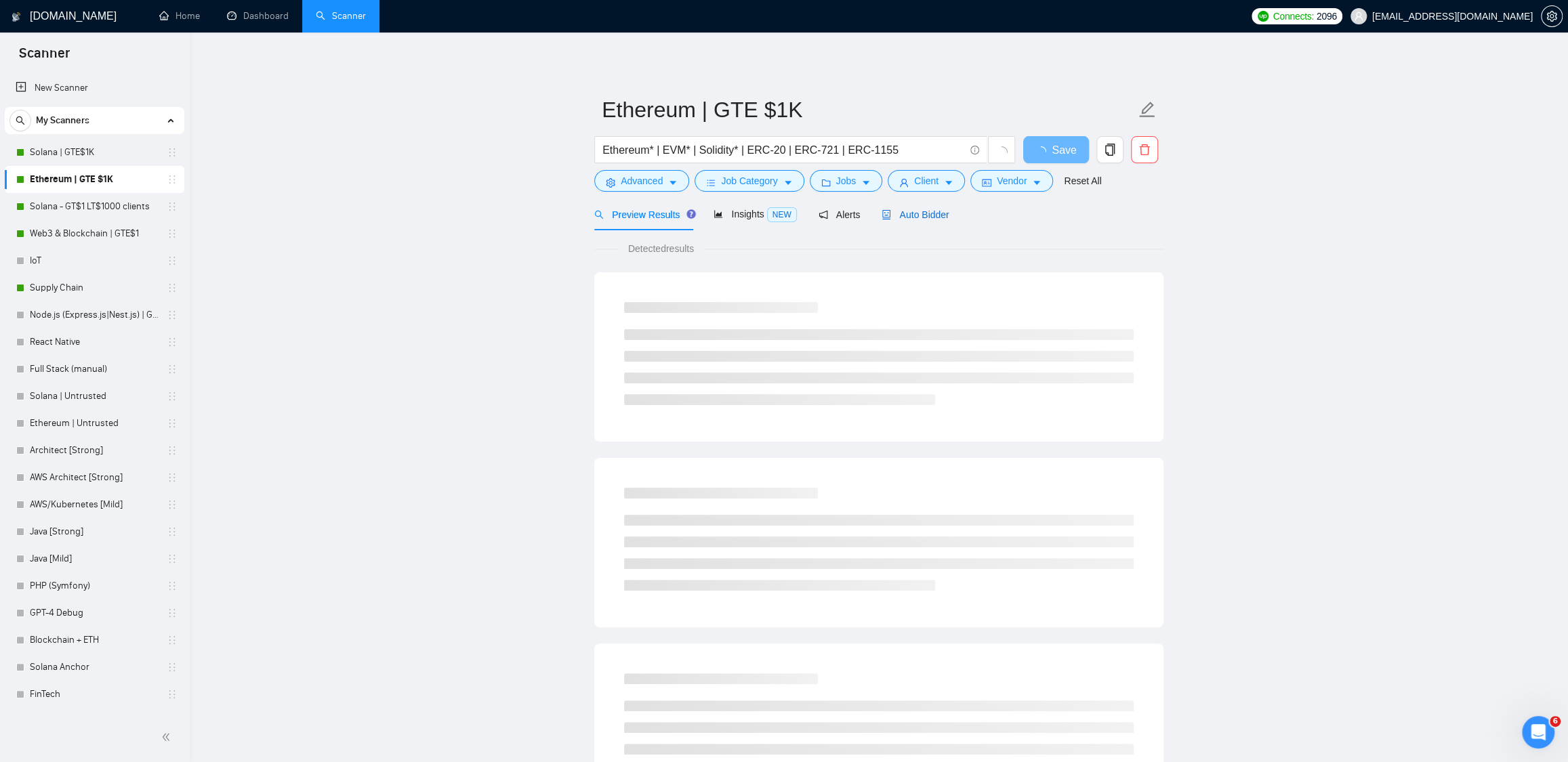
click at [927, 213] on span "Auto Bidder" at bounding box center [915, 215] width 67 height 11
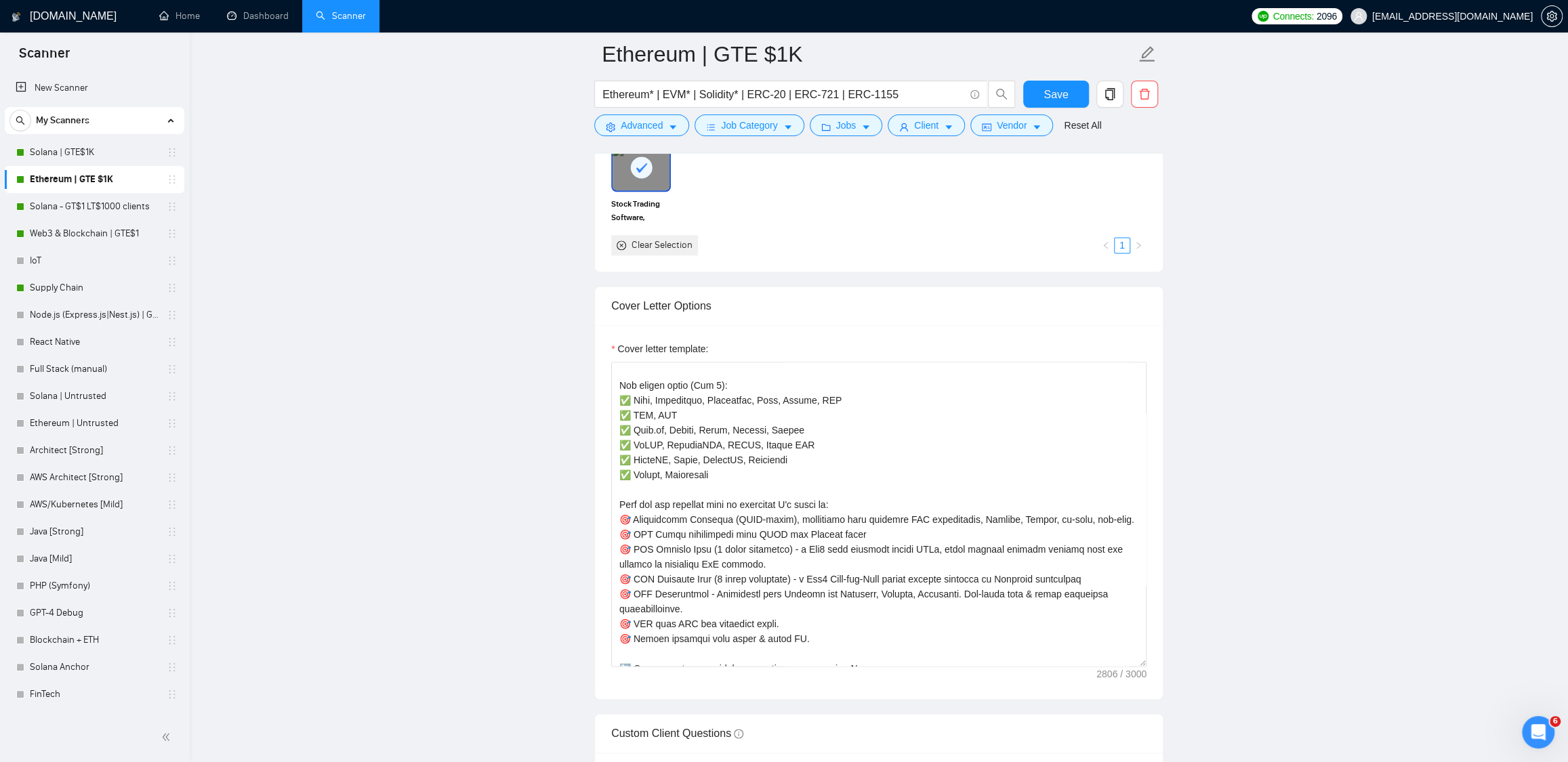
scroll to position [1295, 0]
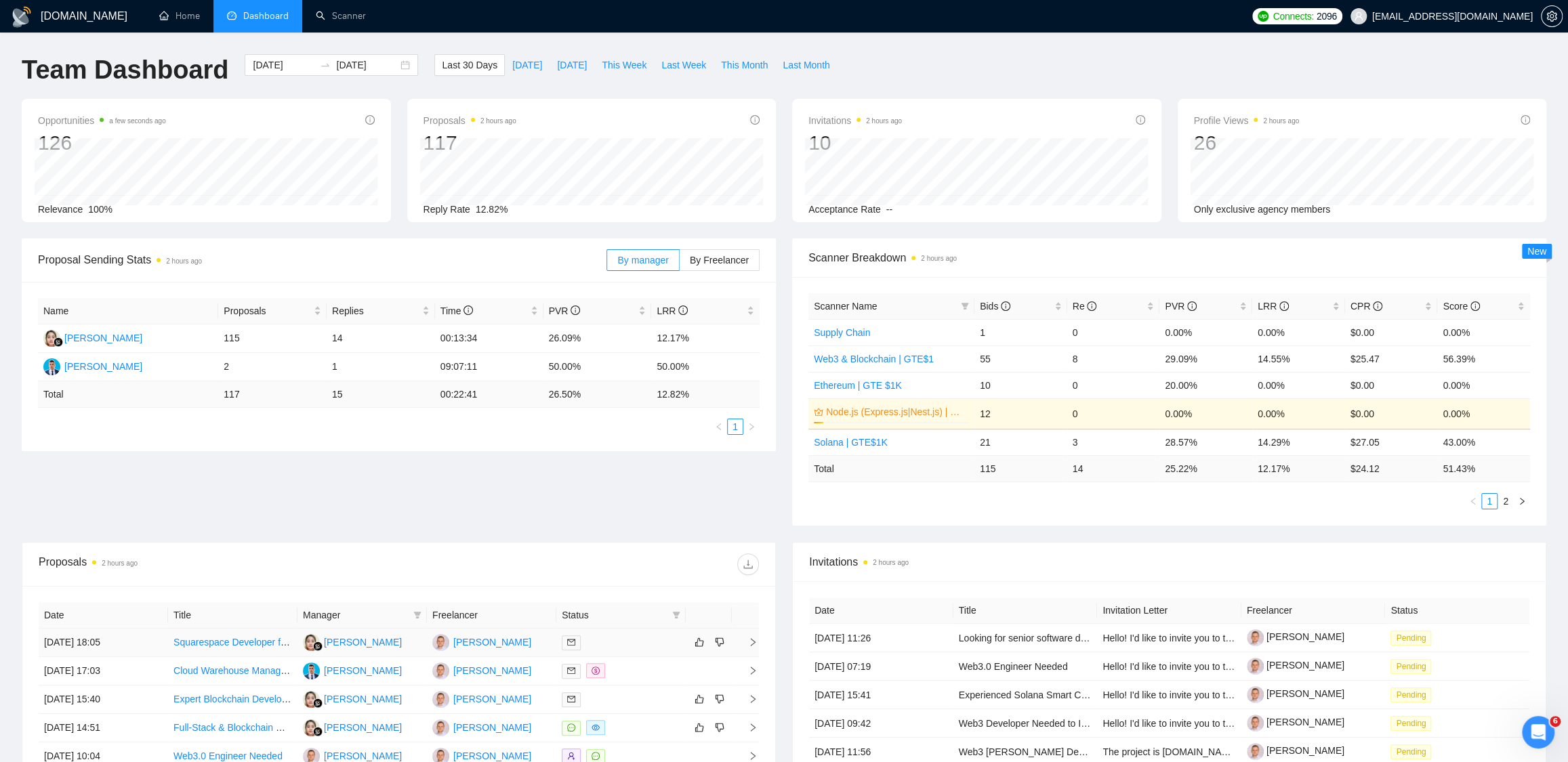
click at [151, 646] on td "[DATE] 18:05" at bounding box center [104, 643] width 130 height 28
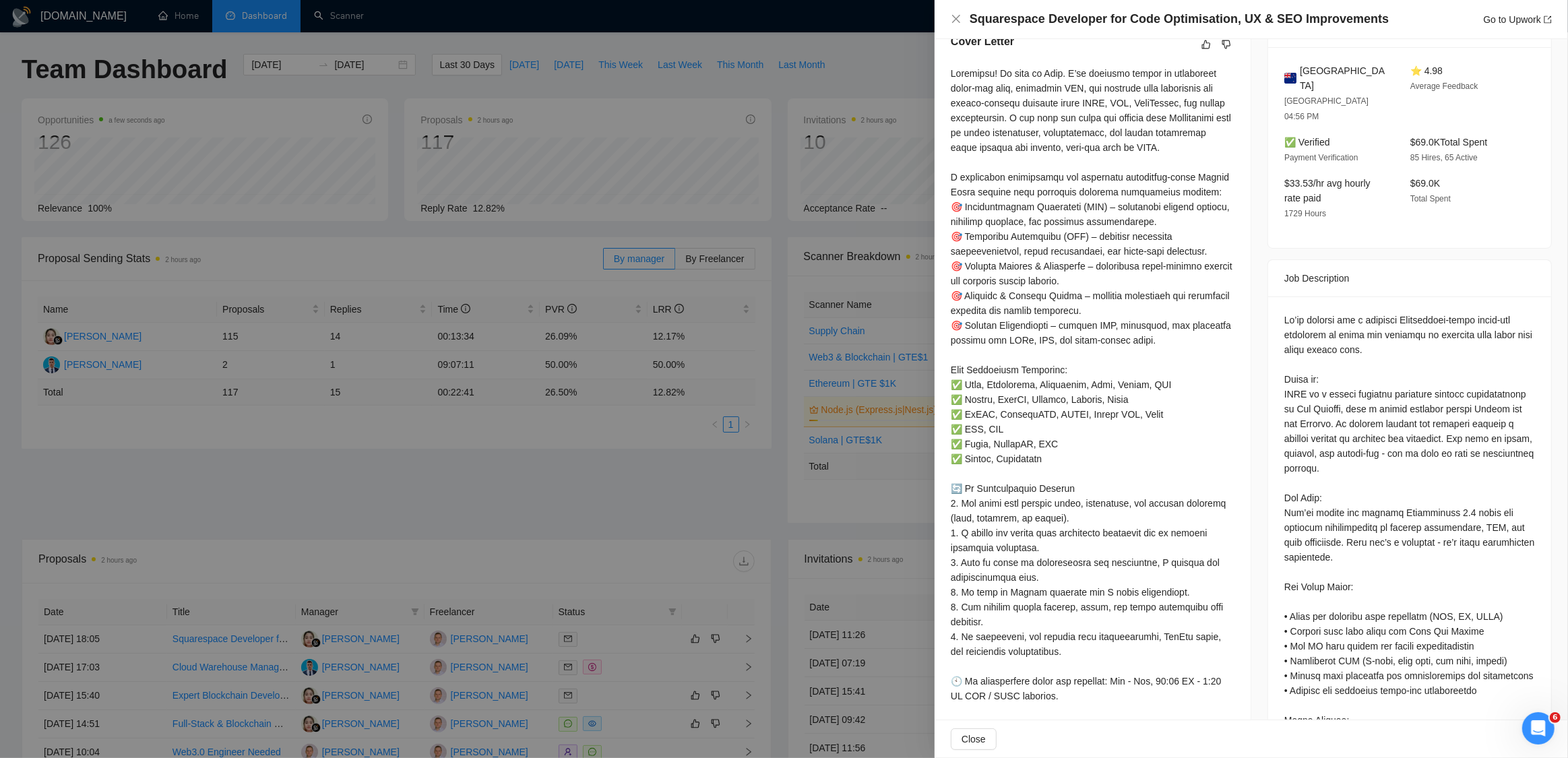
scroll to position [307, 0]
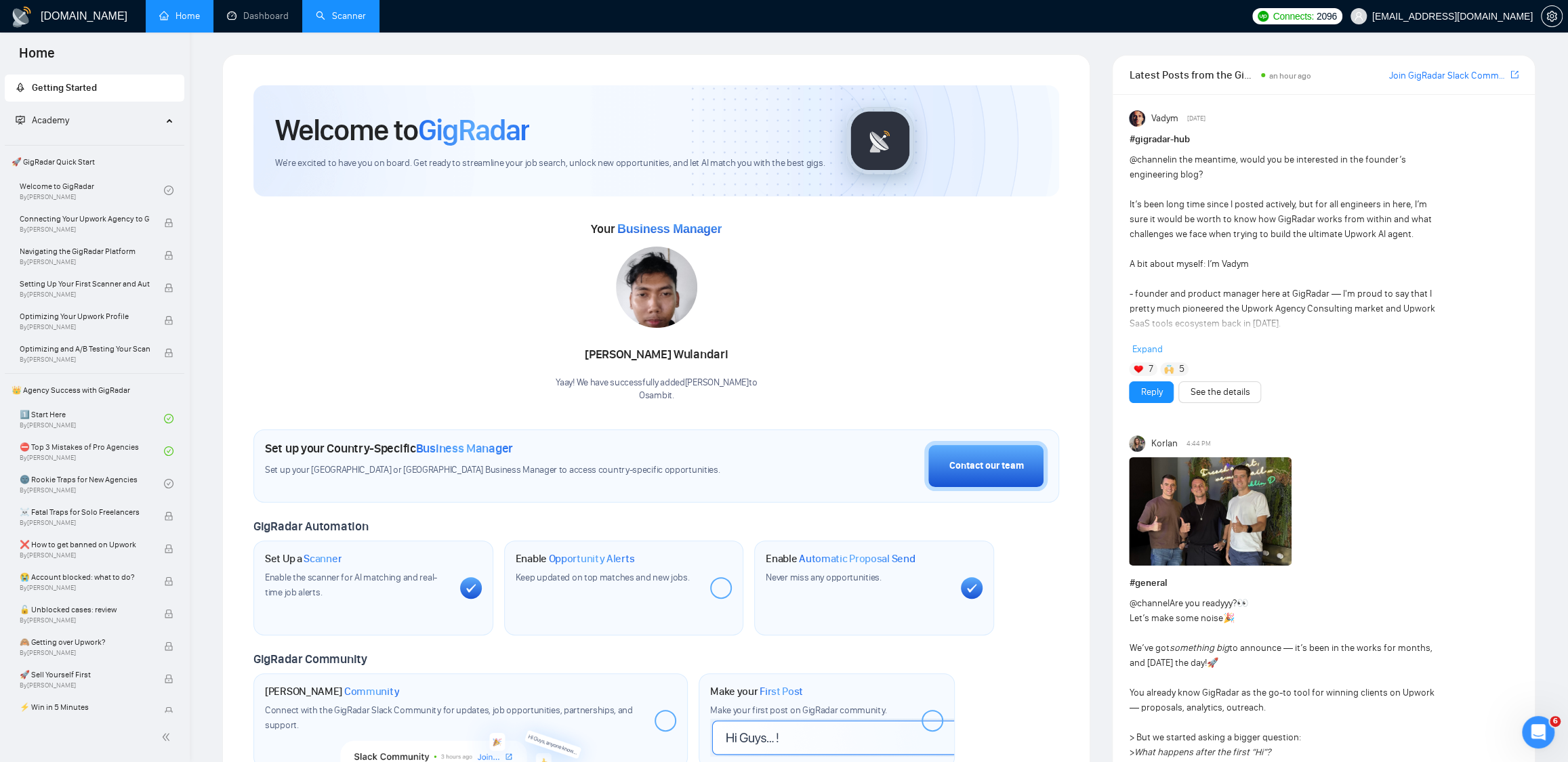
click at [325, 19] on link "Scanner" at bounding box center [341, 16] width 50 height 11
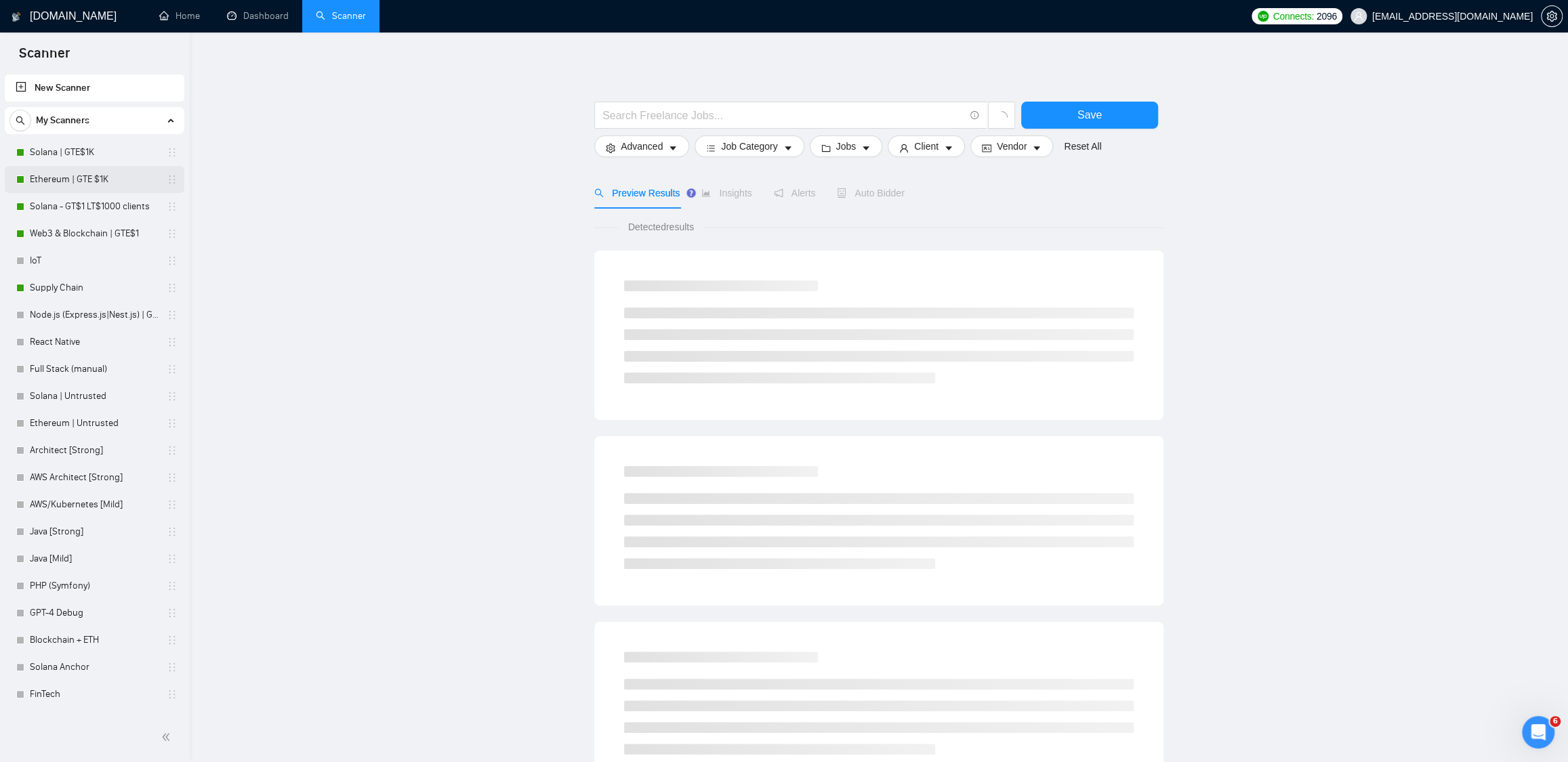
click at [86, 169] on link "Ethereum | GTE $1K" at bounding box center [94, 180] width 129 height 27
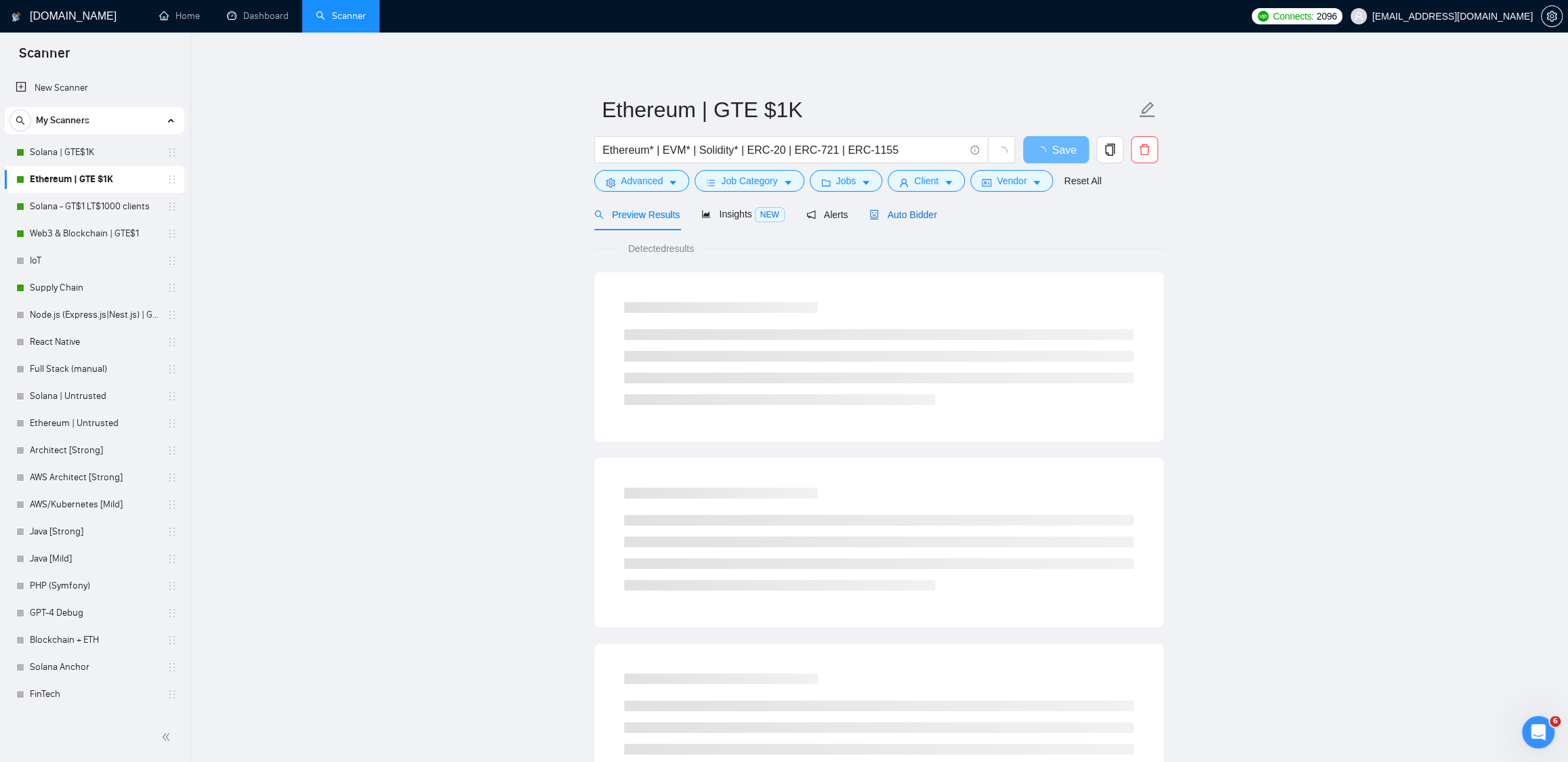
click at [891, 214] on span "Auto Bidder" at bounding box center [903, 215] width 67 height 11
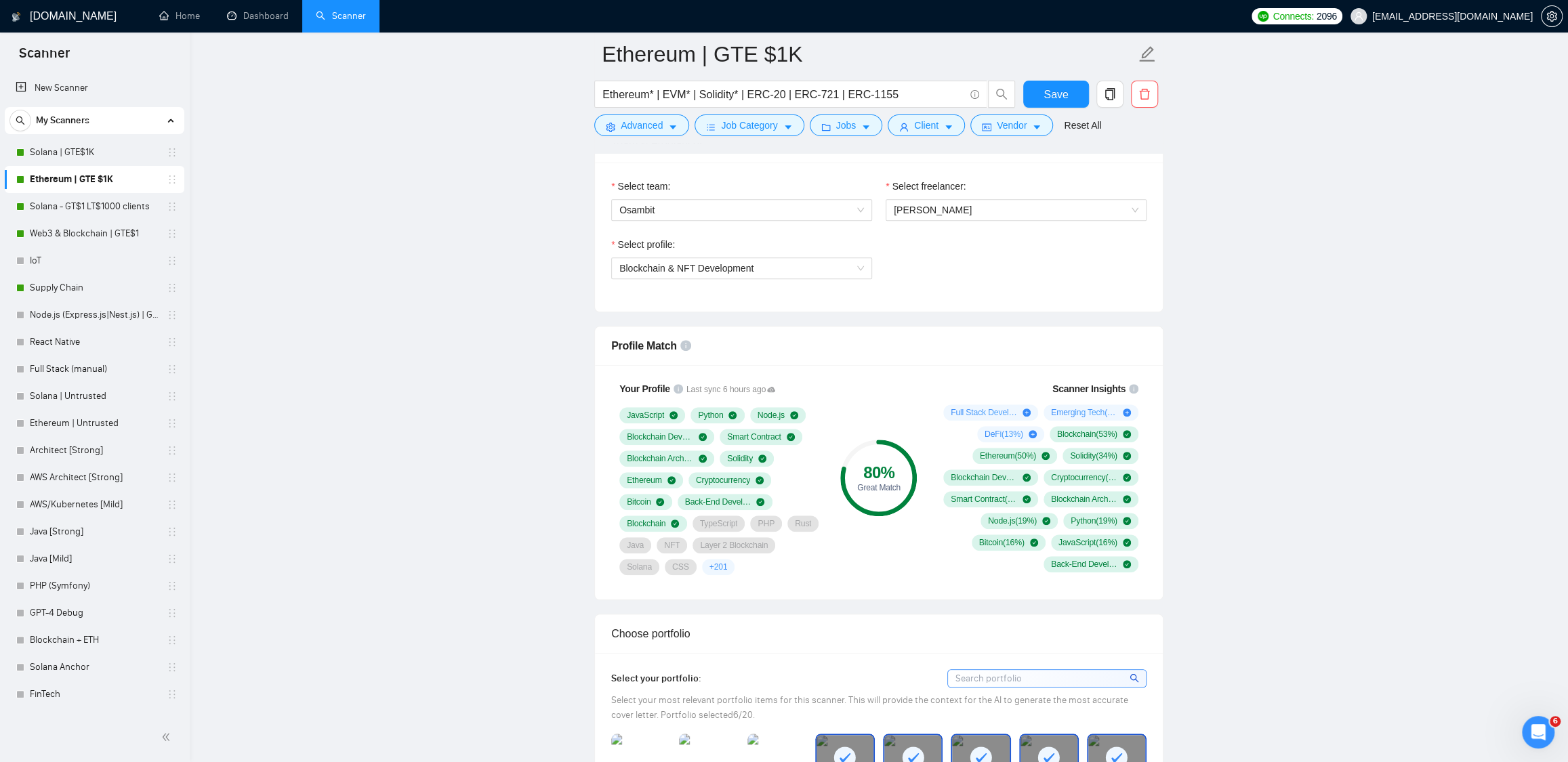
scroll to position [712, 0]
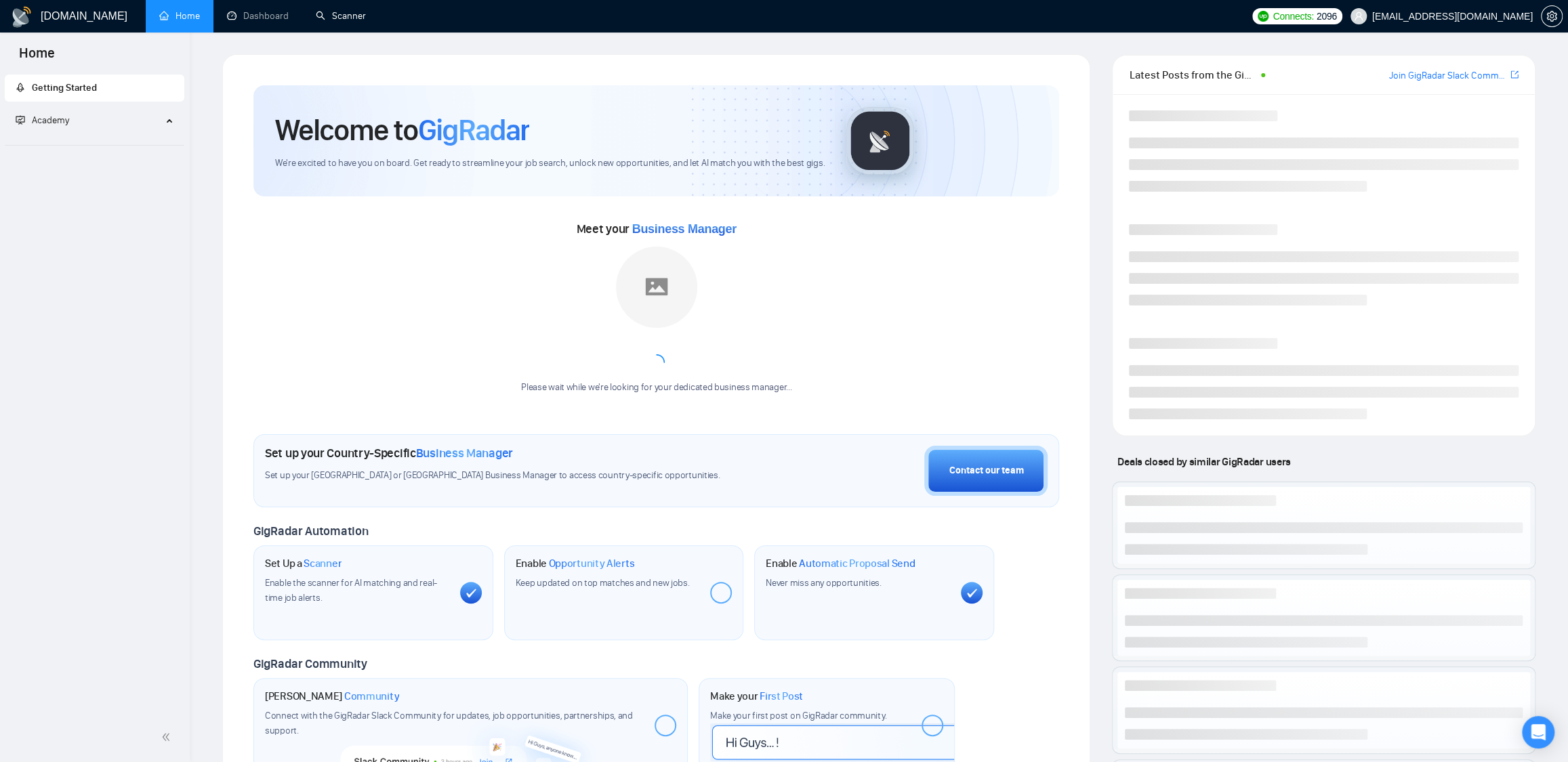
click at [347, 10] on link "Scanner" at bounding box center [341, 16] width 50 height 11
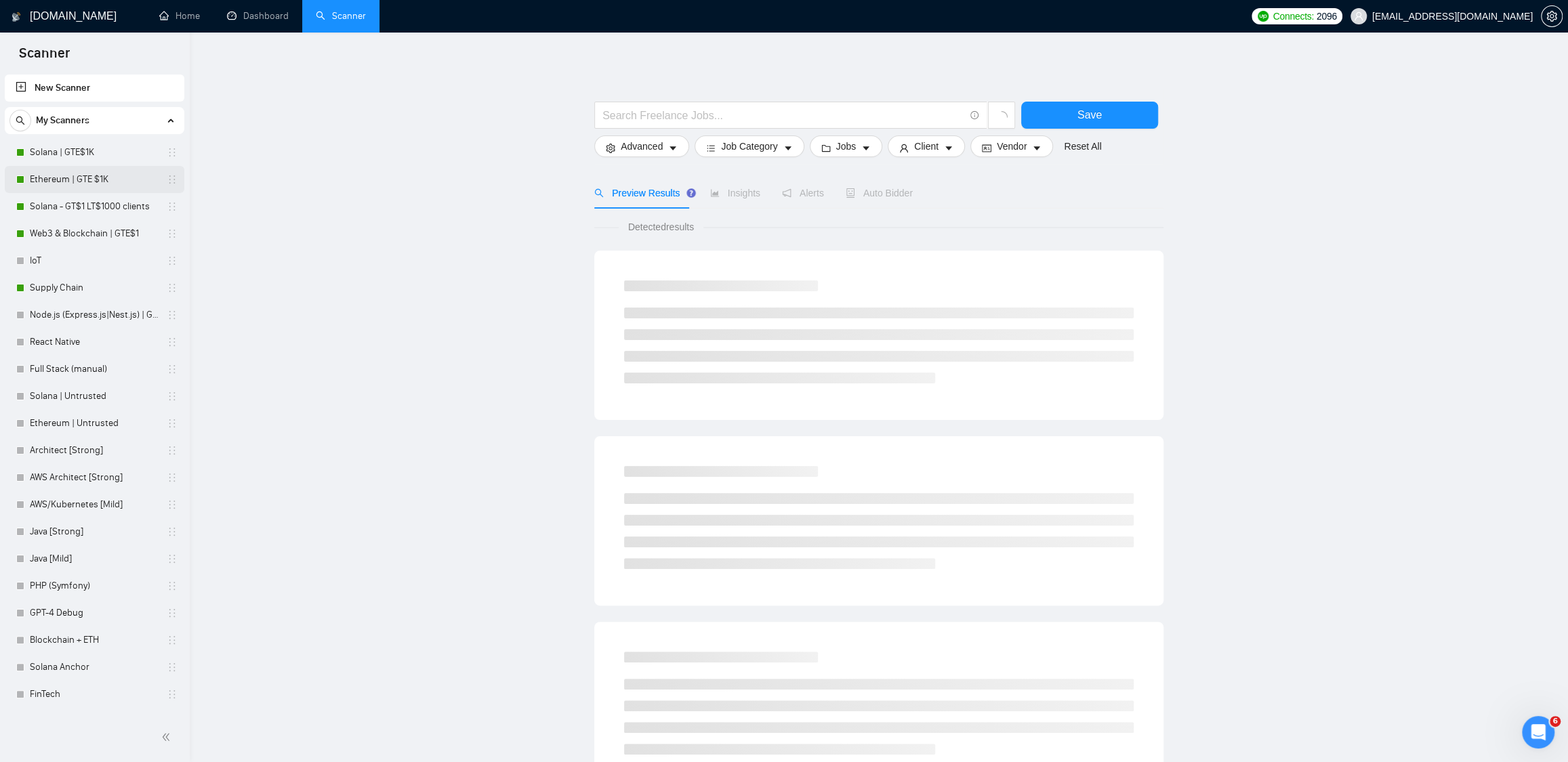
click at [57, 179] on link "Ethereum | GTE $1K" at bounding box center [94, 180] width 129 height 27
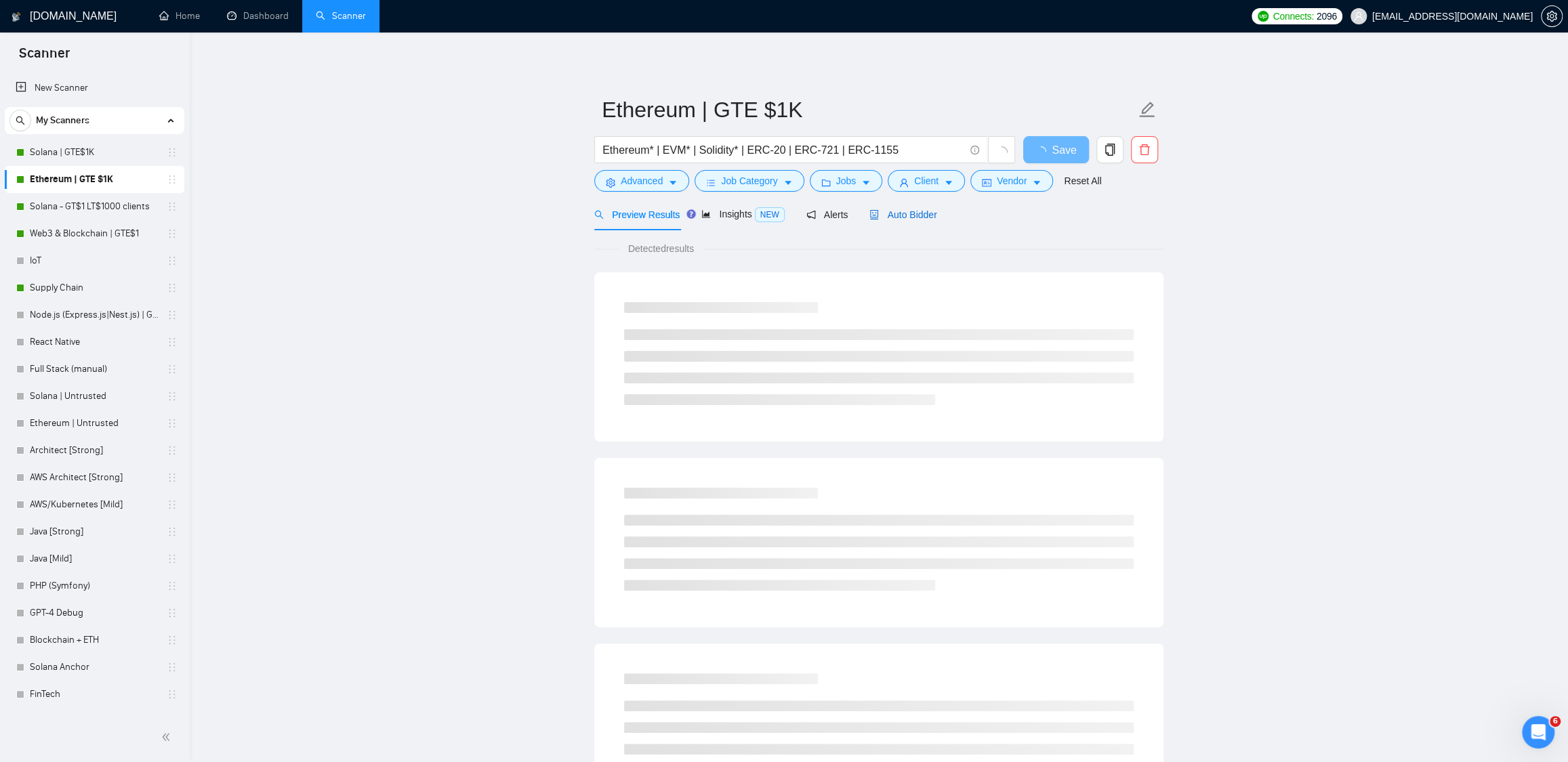
click at [920, 217] on span "Auto Bidder" at bounding box center [903, 215] width 67 height 11
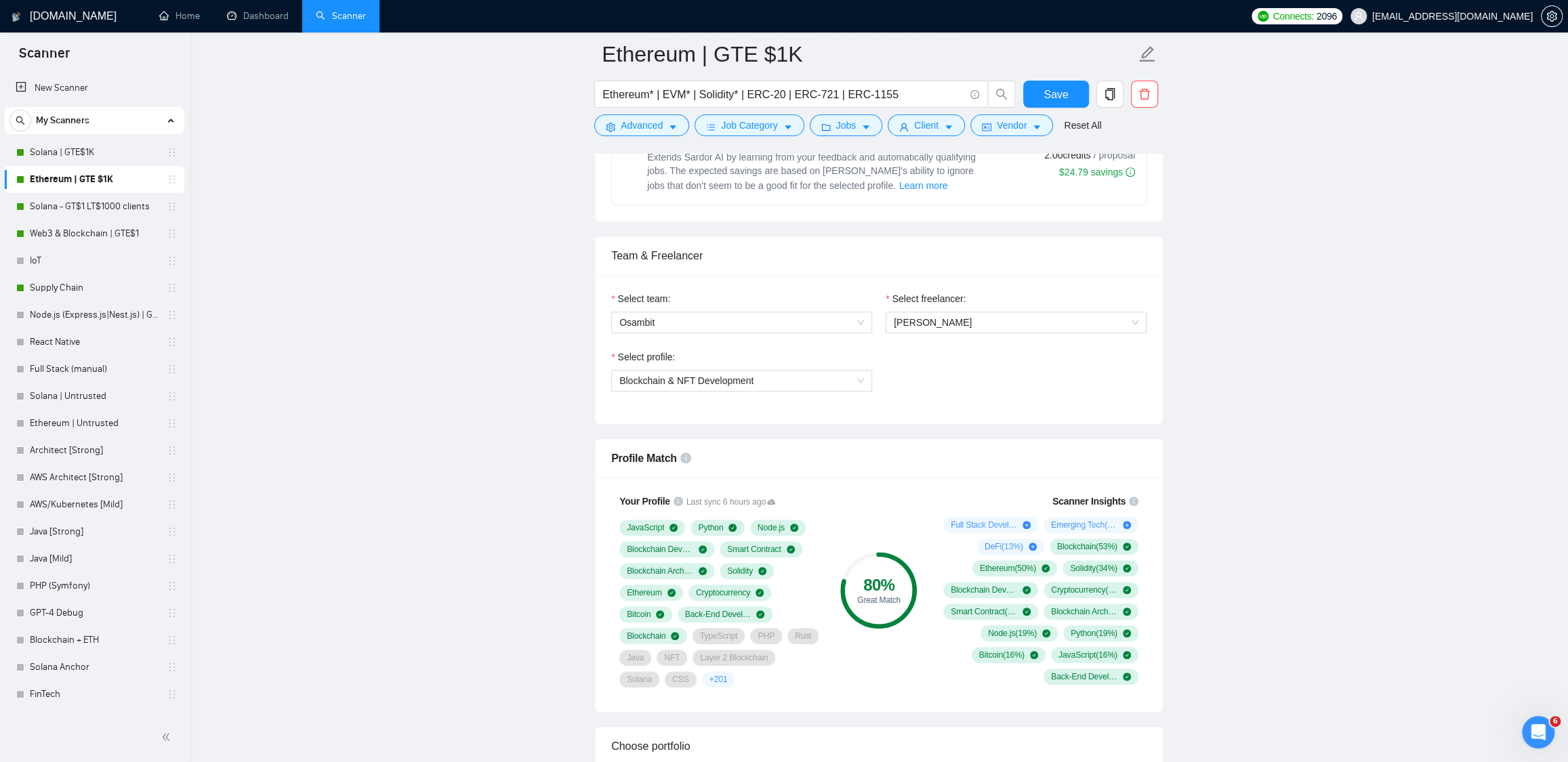
scroll to position [839, 0]
